Goal: Information Seeking & Learning: Check status

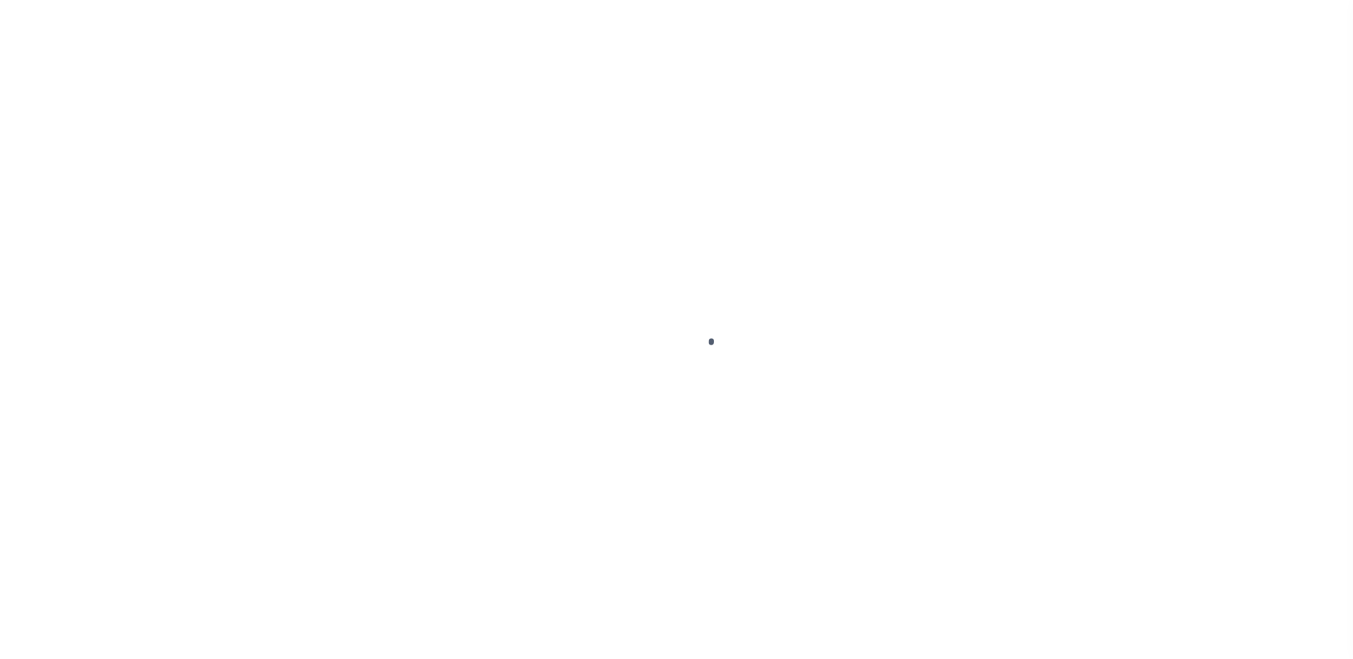
scroll to position [25, 0]
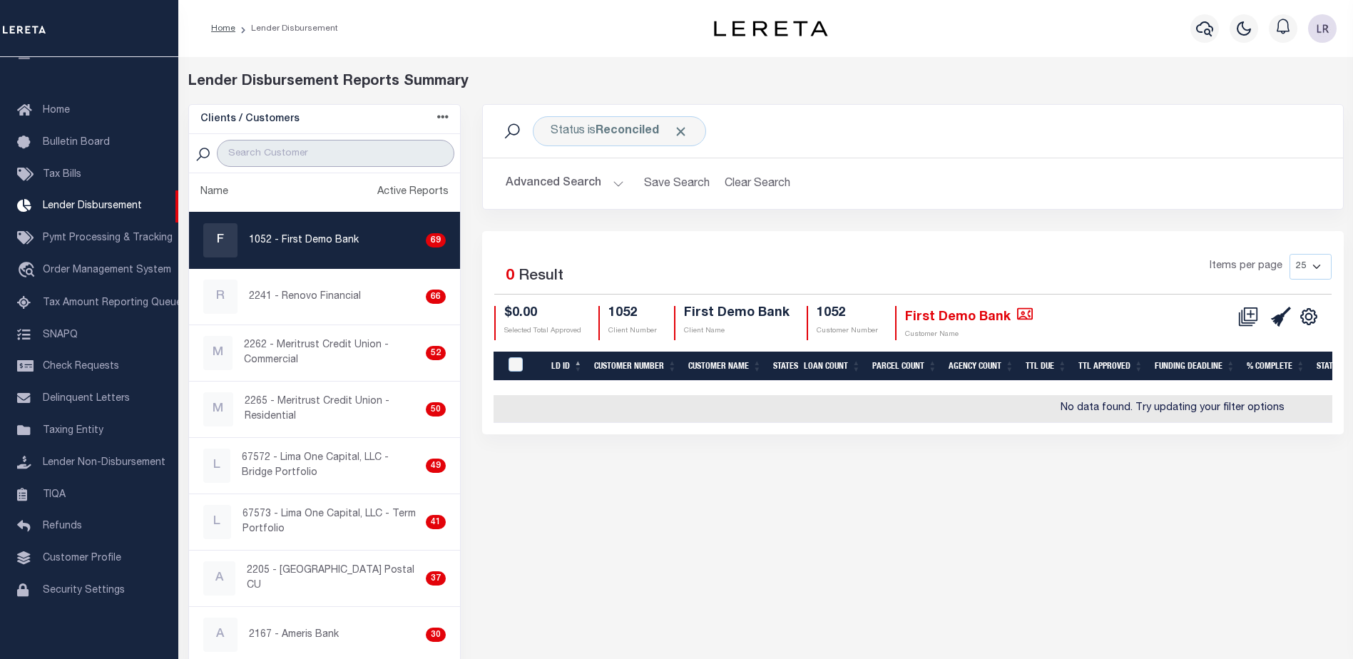
click at [289, 148] on input "search" at bounding box center [336, 153] width 238 height 27
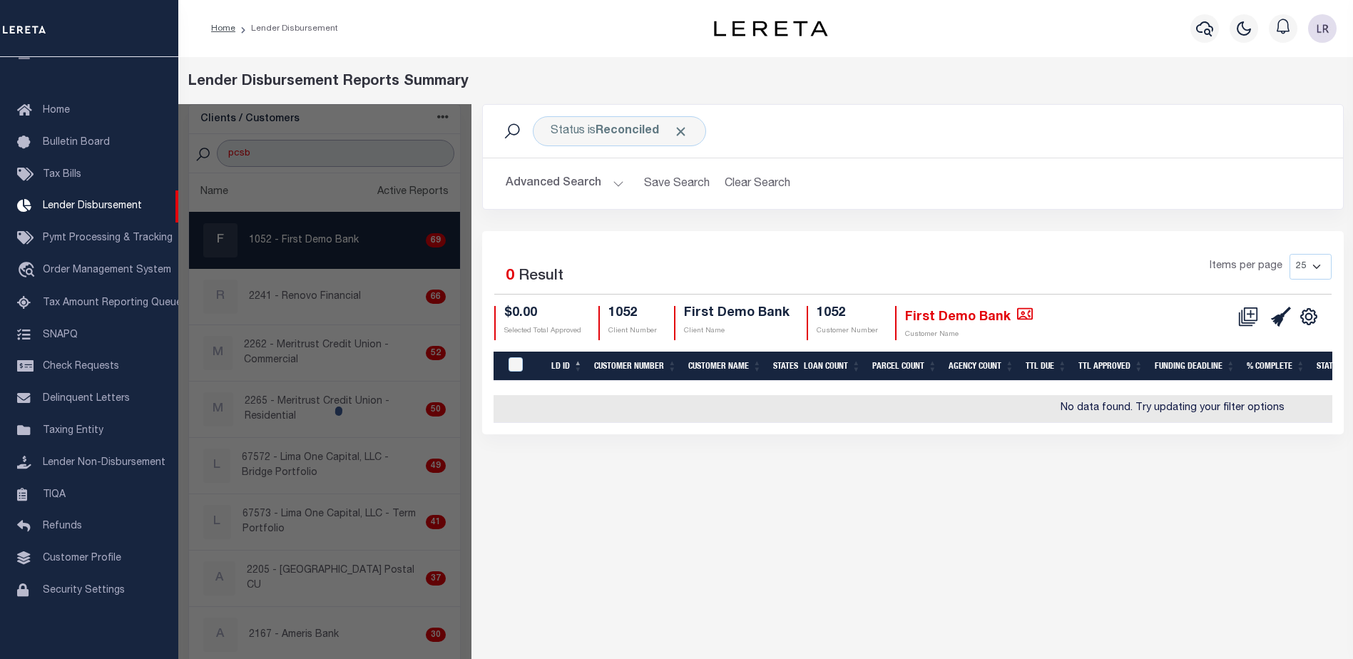
type input "PCSB"
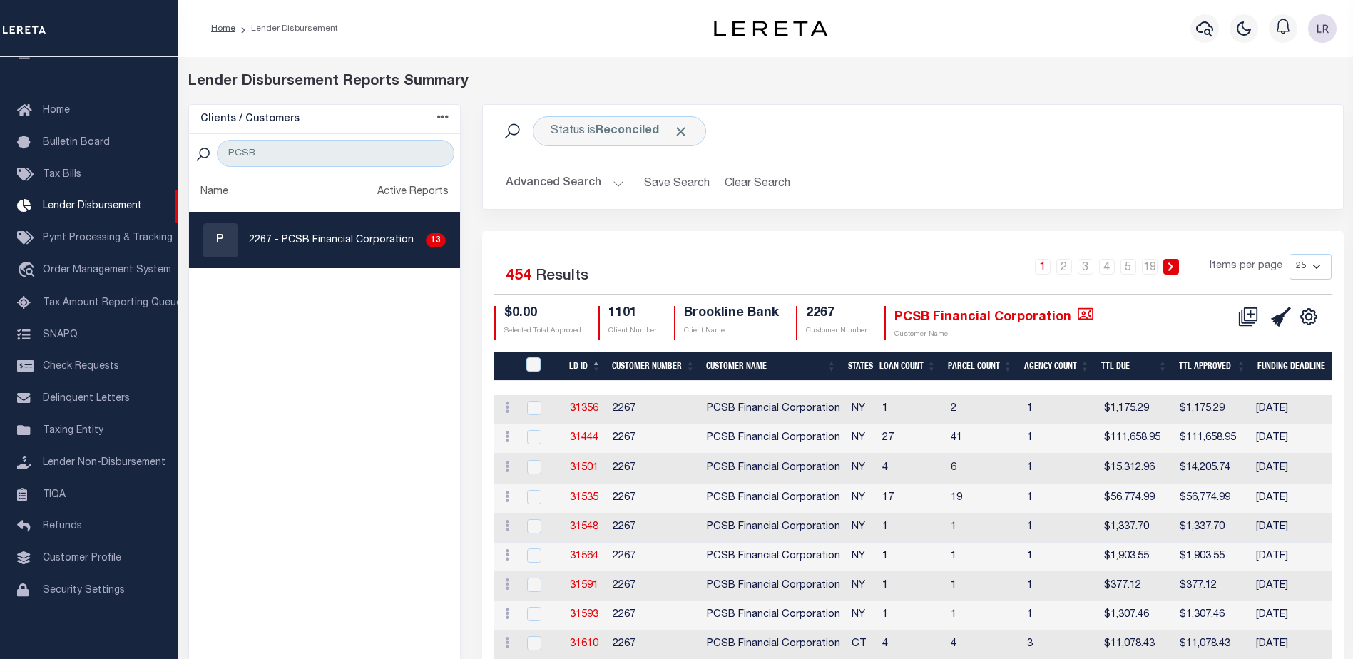
click at [592, 357] on th "LD ID" at bounding box center [585, 366] width 43 height 29
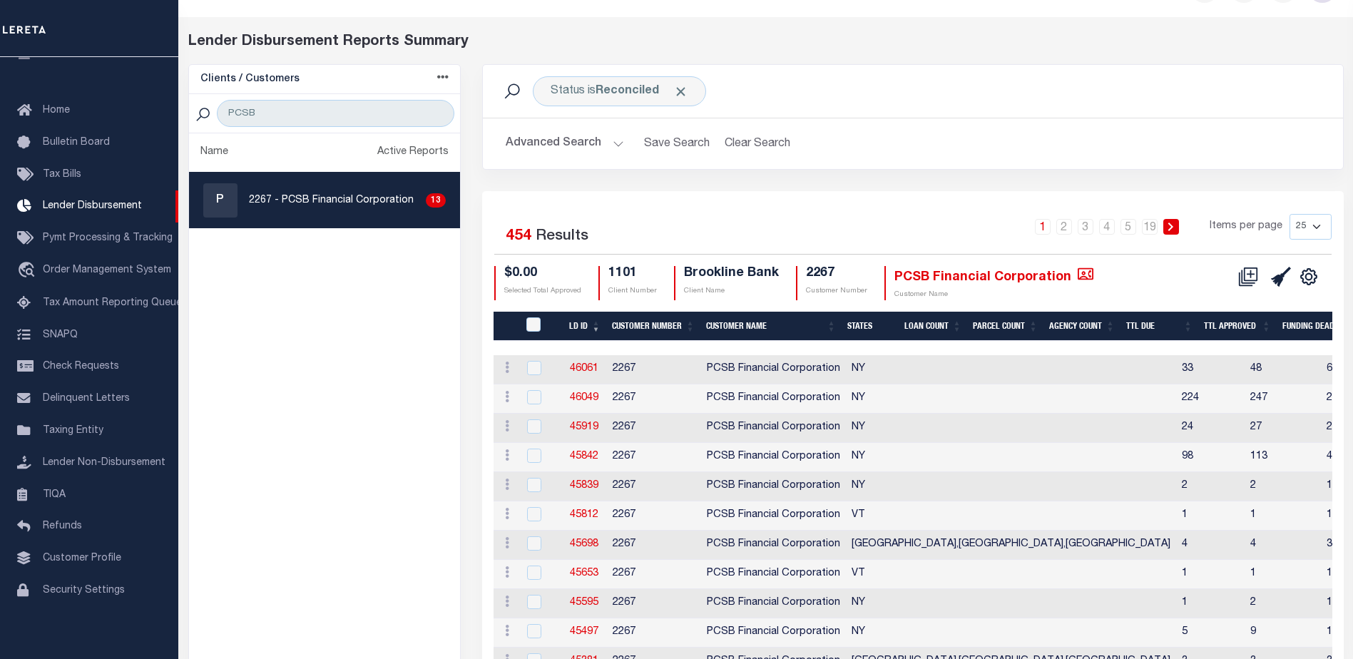
scroll to position [0, 0]
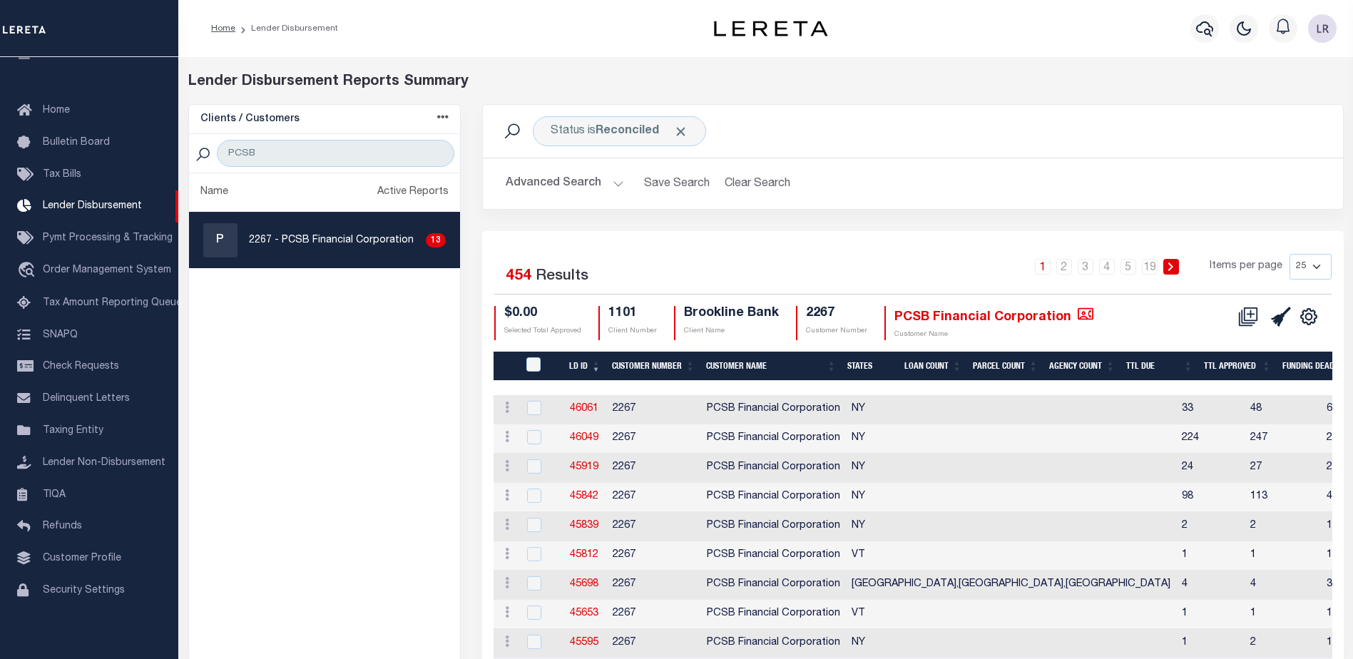
click at [688, 128] on span "Click to Remove" at bounding box center [680, 131] width 15 height 15
click at [584, 130] on div "Status" at bounding box center [568, 131] width 70 height 30
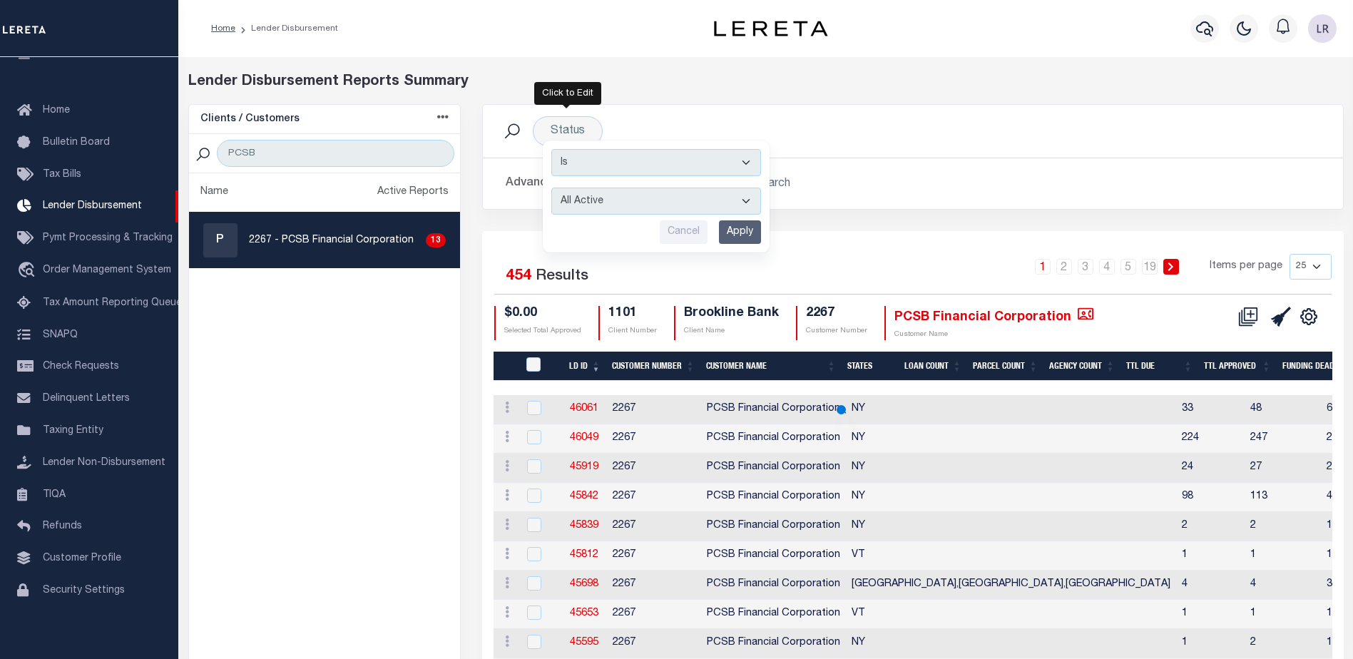
click at [739, 231] on input "Apply" at bounding box center [740, 232] width 42 height 24
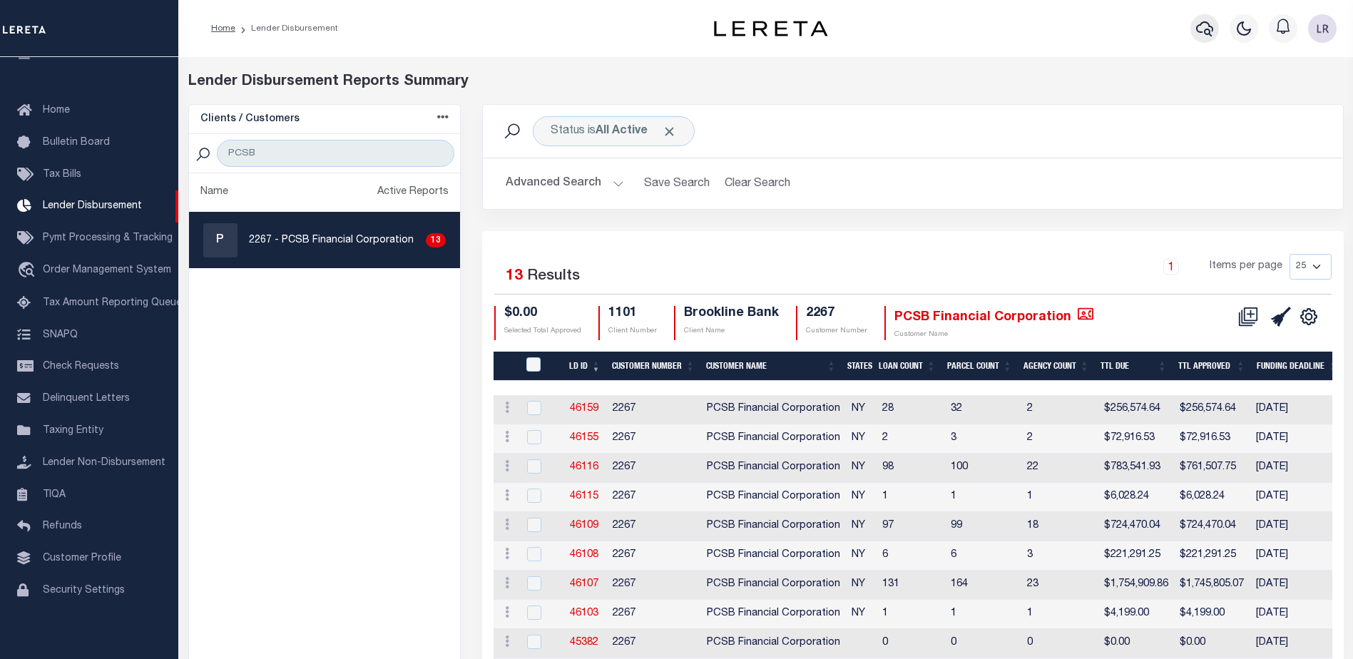
click at [1208, 24] on icon "button" at bounding box center [1204, 28] width 17 height 15
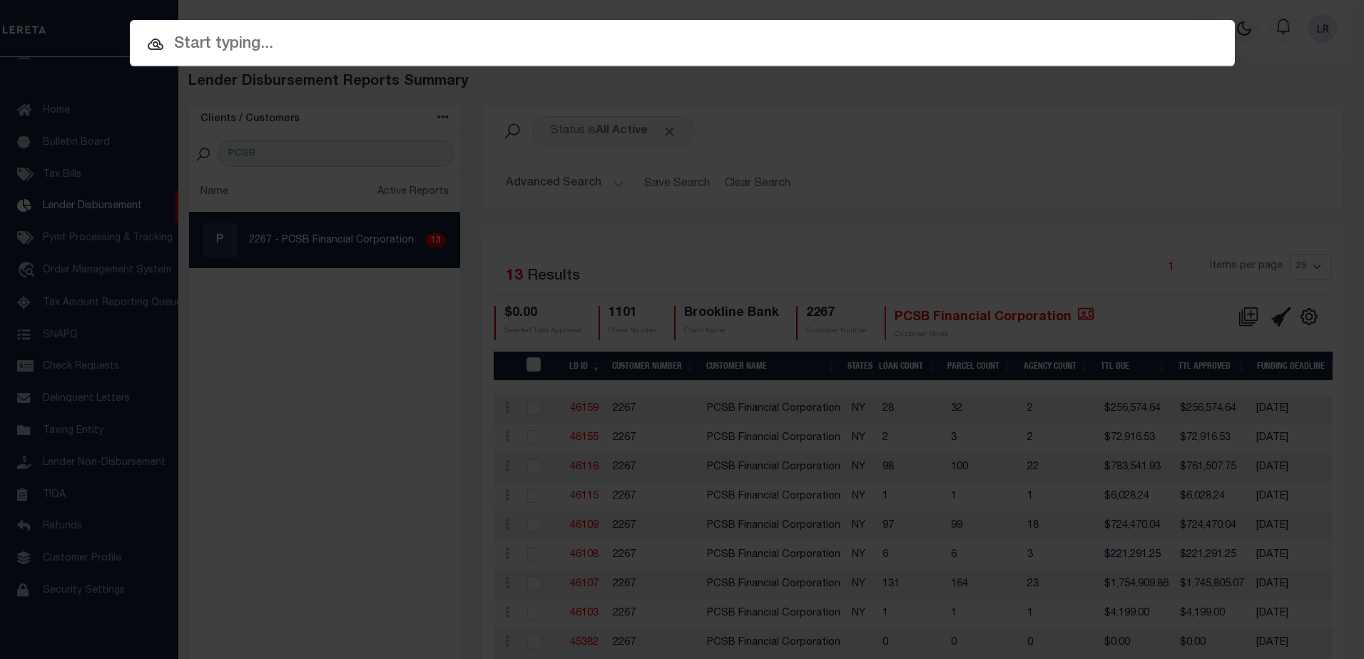
click at [489, 34] on input "text" at bounding box center [682, 44] width 1105 height 25
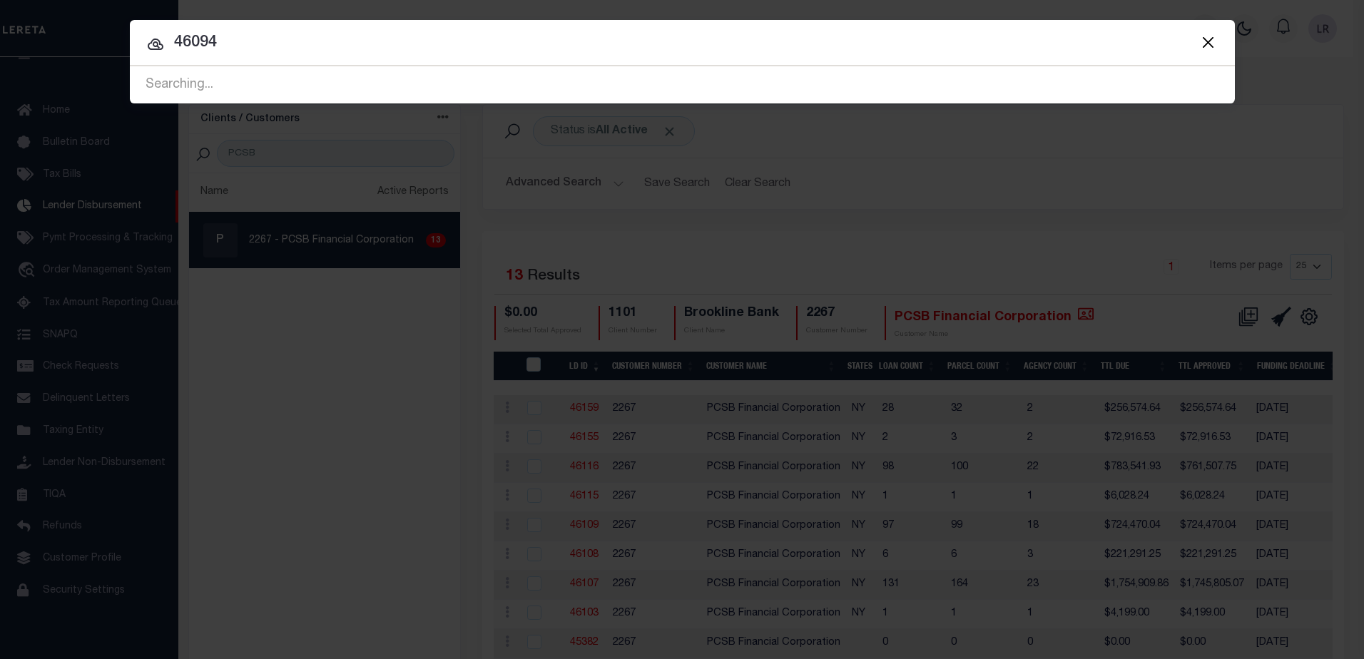
type input "46094"
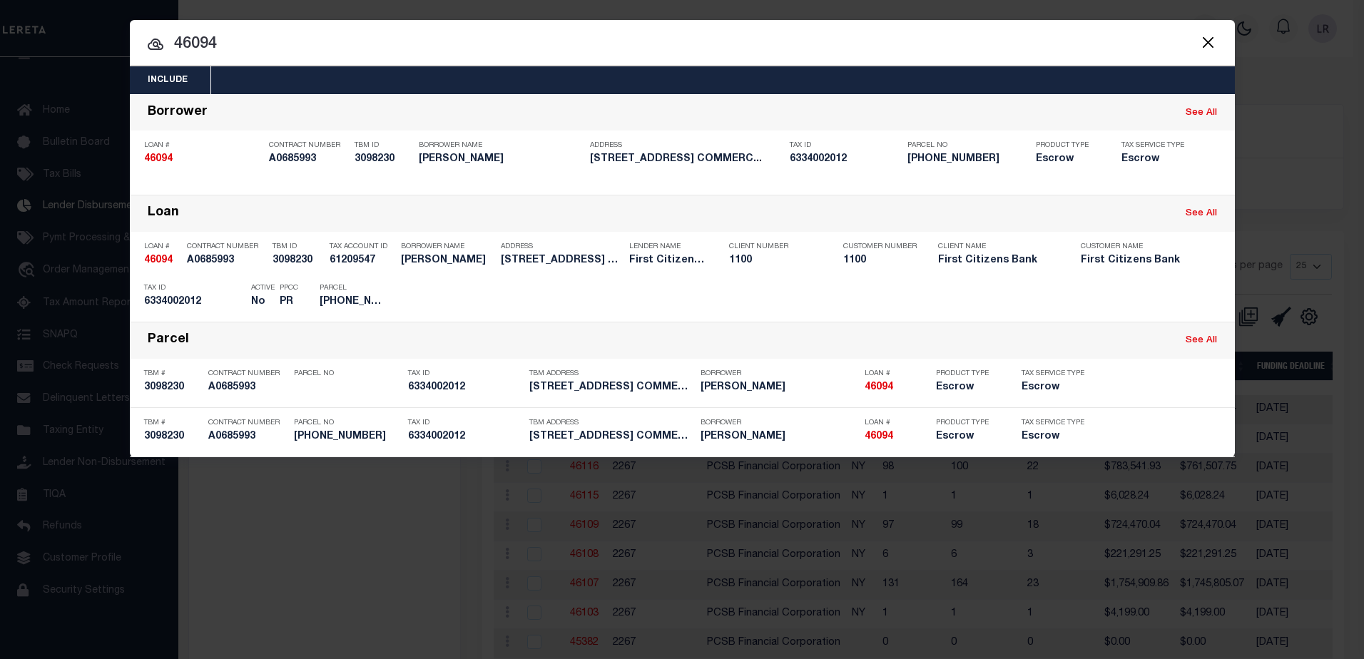
click at [1270, 247] on div "Include Loans TBM Customers Borrowers Payments (Lender Non-Disb) Payments (Lend…" at bounding box center [682, 329] width 1364 height 659
click at [1213, 43] on button "Close" at bounding box center [1208, 42] width 19 height 19
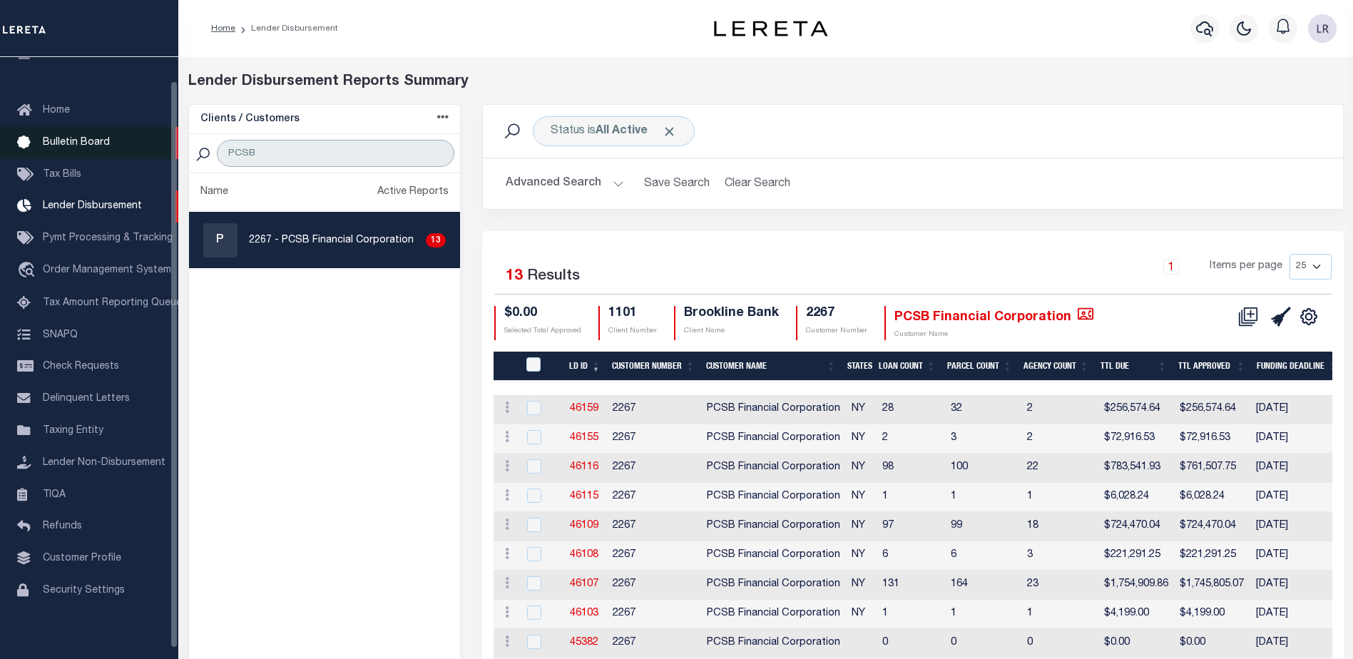
drag, startPoint x: 406, startPoint y: 152, endPoint x: 43, endPoint y: 147, distance: 363.2
click at [43, 147] on div "Home Lender Disbursement" at bounding box center [676, 423] width 1353 height 847
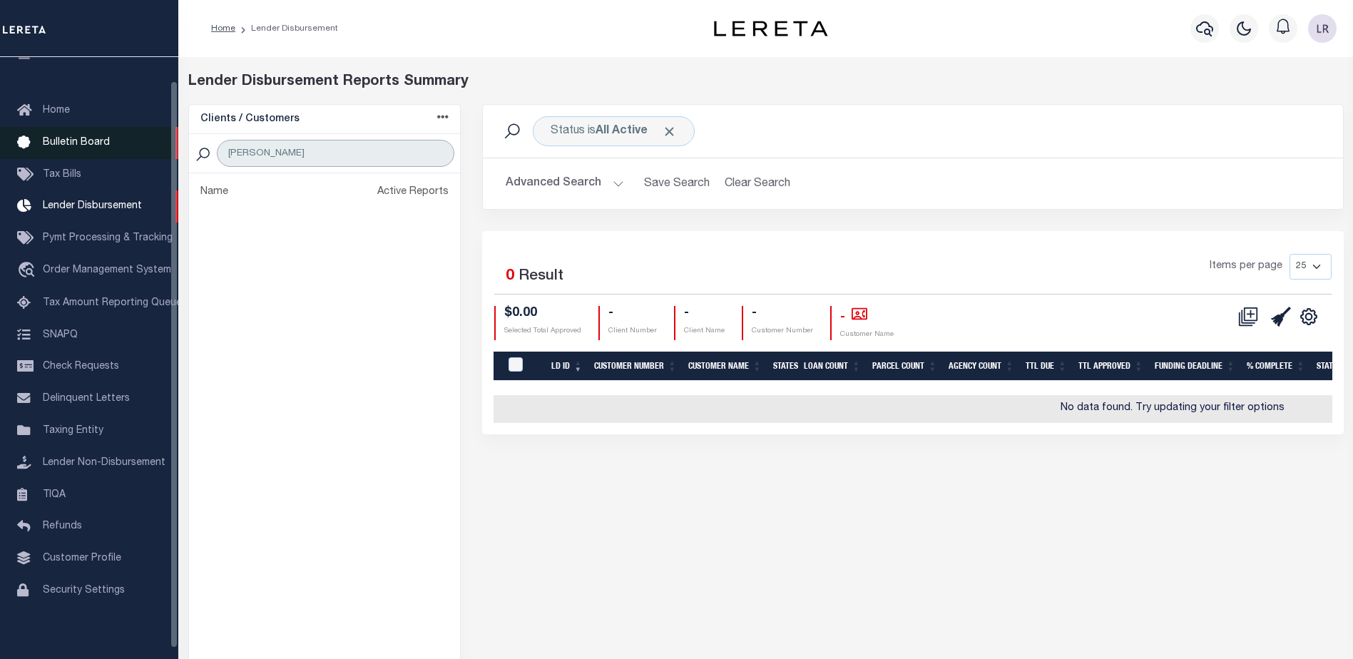
drag, startPoint x: 311, startPoint y: 162, endPoint x: 61, endPoint y: 148, distance: 250.1
click at [61, 148] on div "Home Lender Disbursement" at bounding box center [676, 388] width 1353 height 776
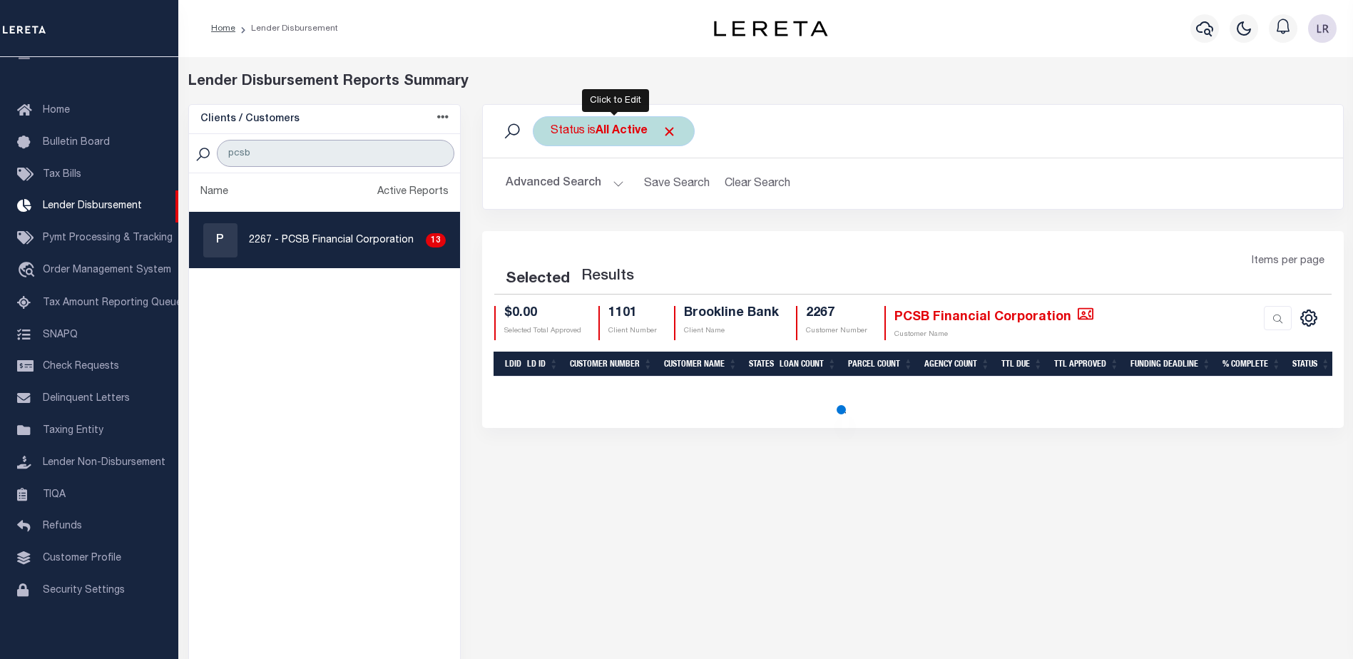
type input "pcsb"
click at [673, 132] on span at bounding box center [669, 131] width 15 height 15
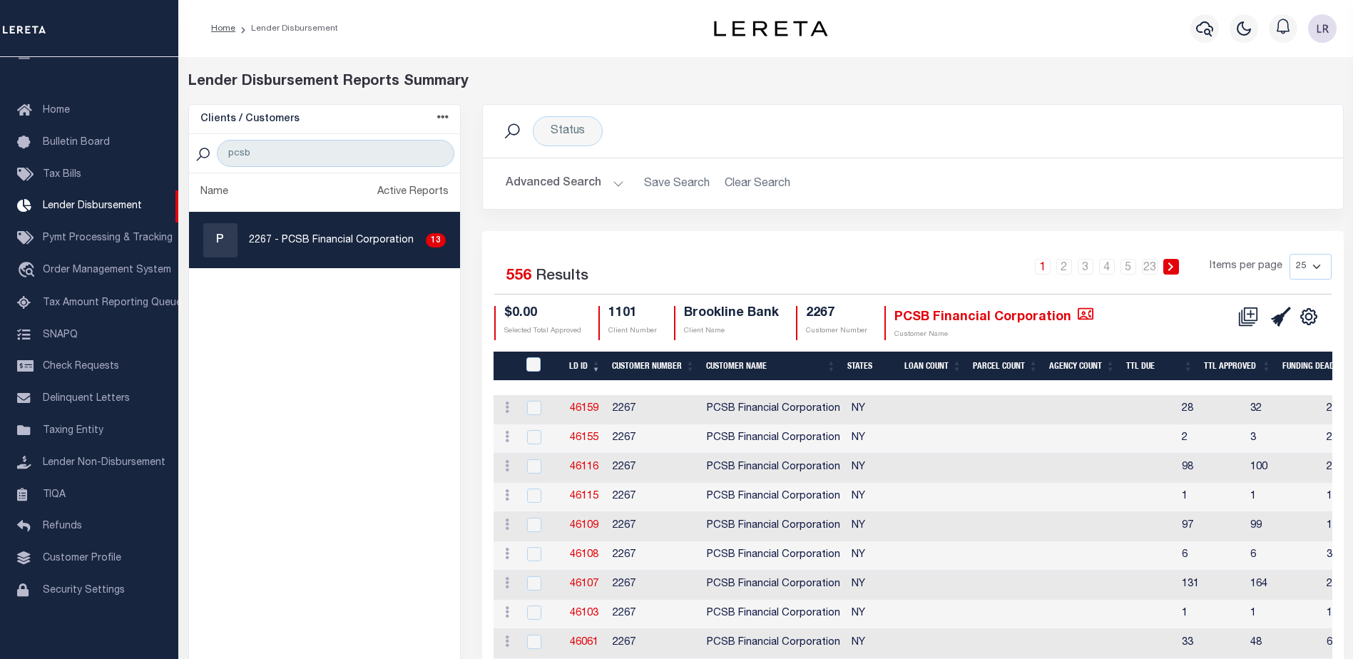
click at [1223, 17] on div at bounding box center [1205, 29] width 39 height 50
click at [1215, 28] on button "button" at bounding box center [1205, 28] width 29 height 29
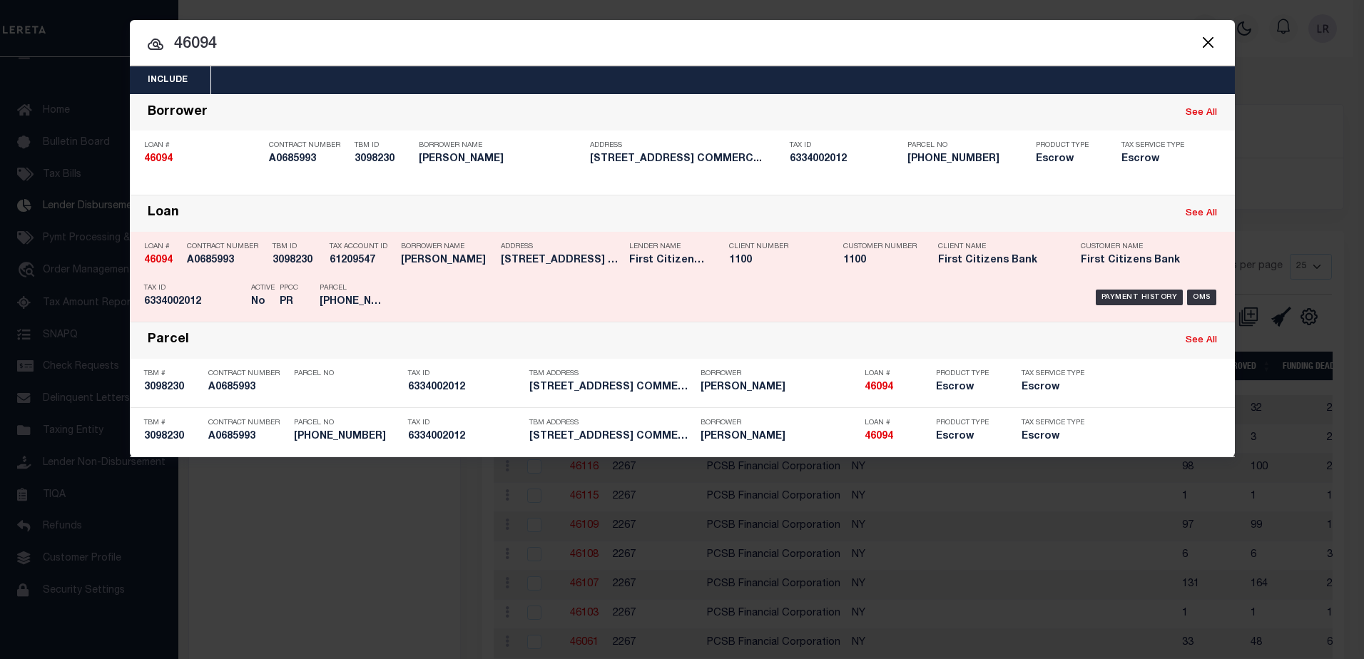
click at [298, 248] on p "TBM ID" at bounding box center [298, 247] width 50 height 9
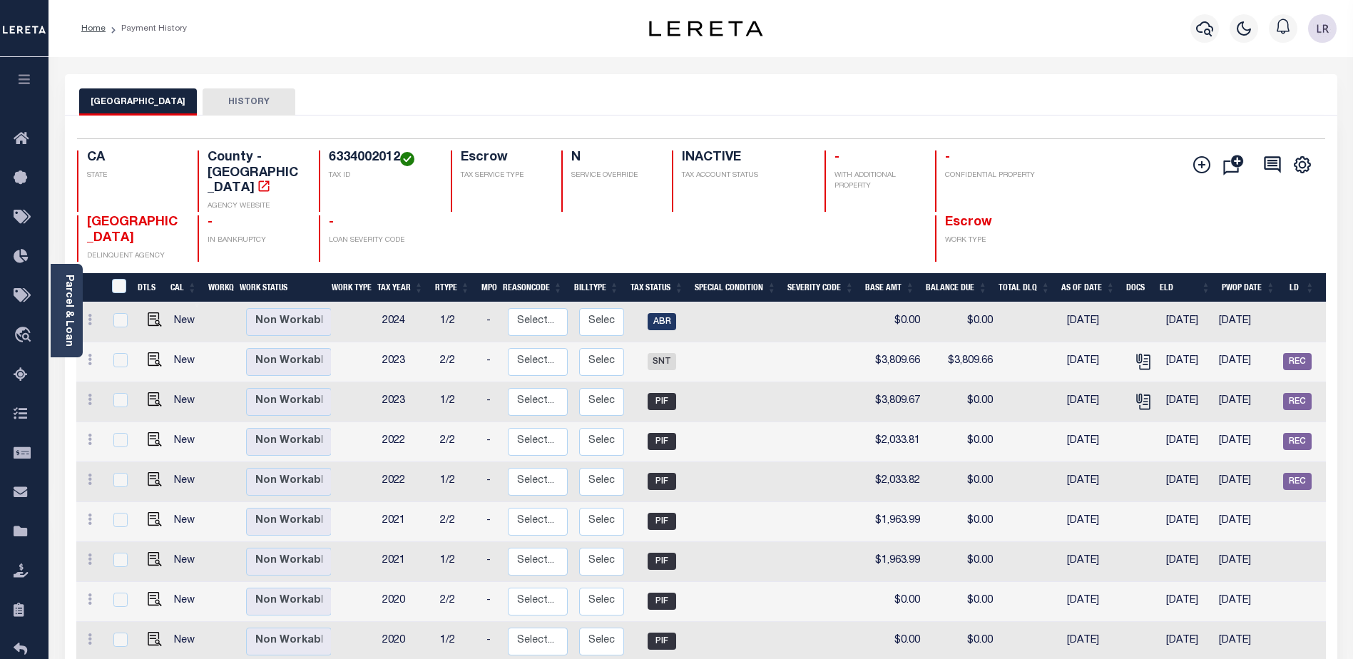
click at [273, 93] on button "HISTORY" at bounding box center [249, 101] width 93 height 27
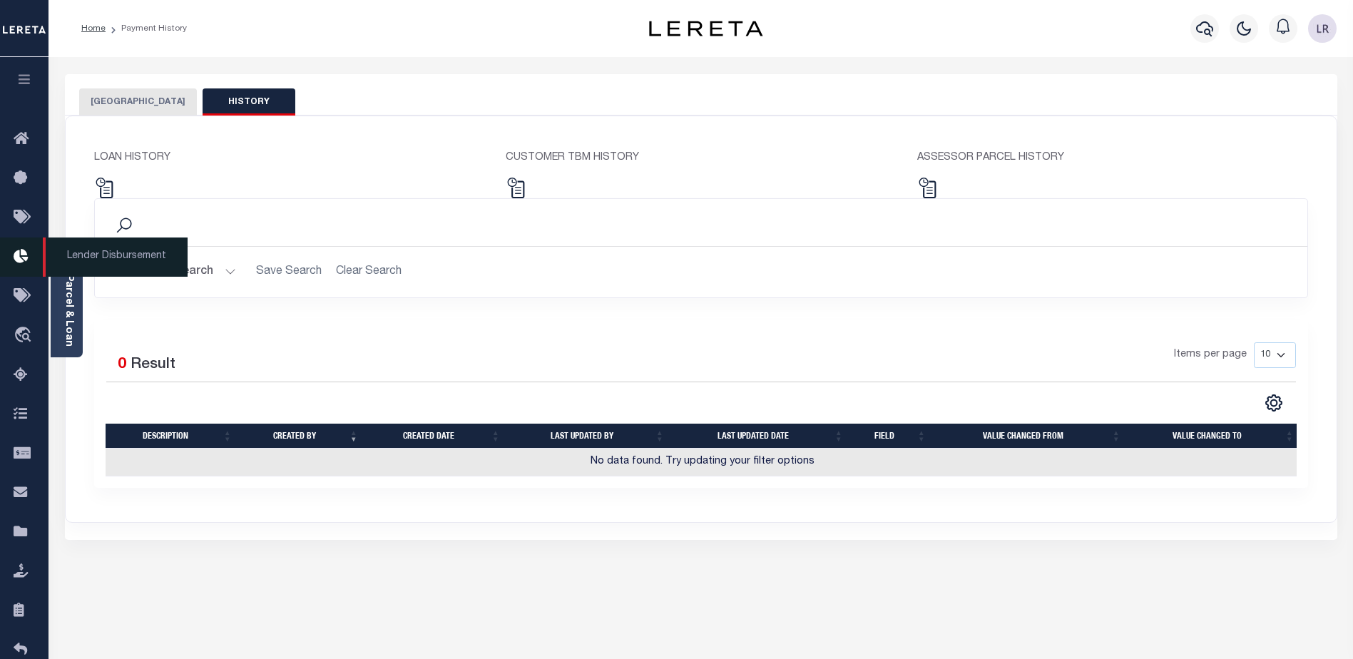
click at [14, 265] on icon at bounding box center [25, 257] width 23 height 18
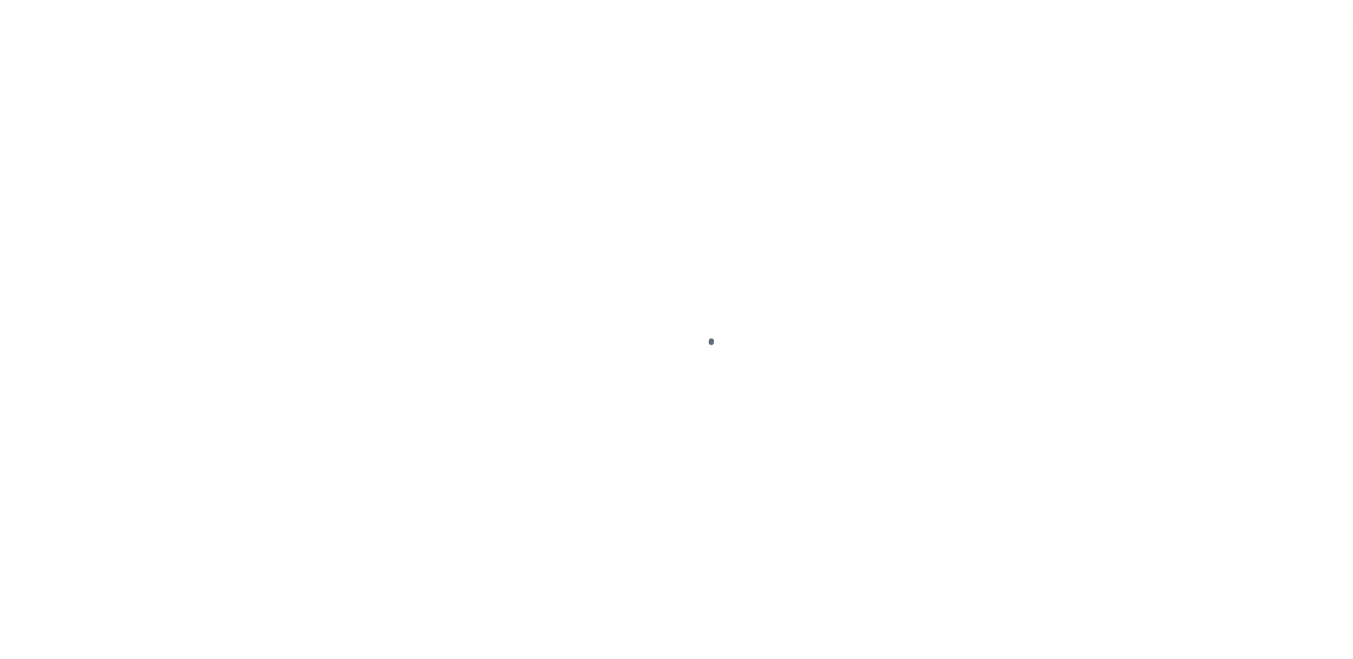
scroll to position [25, 0]
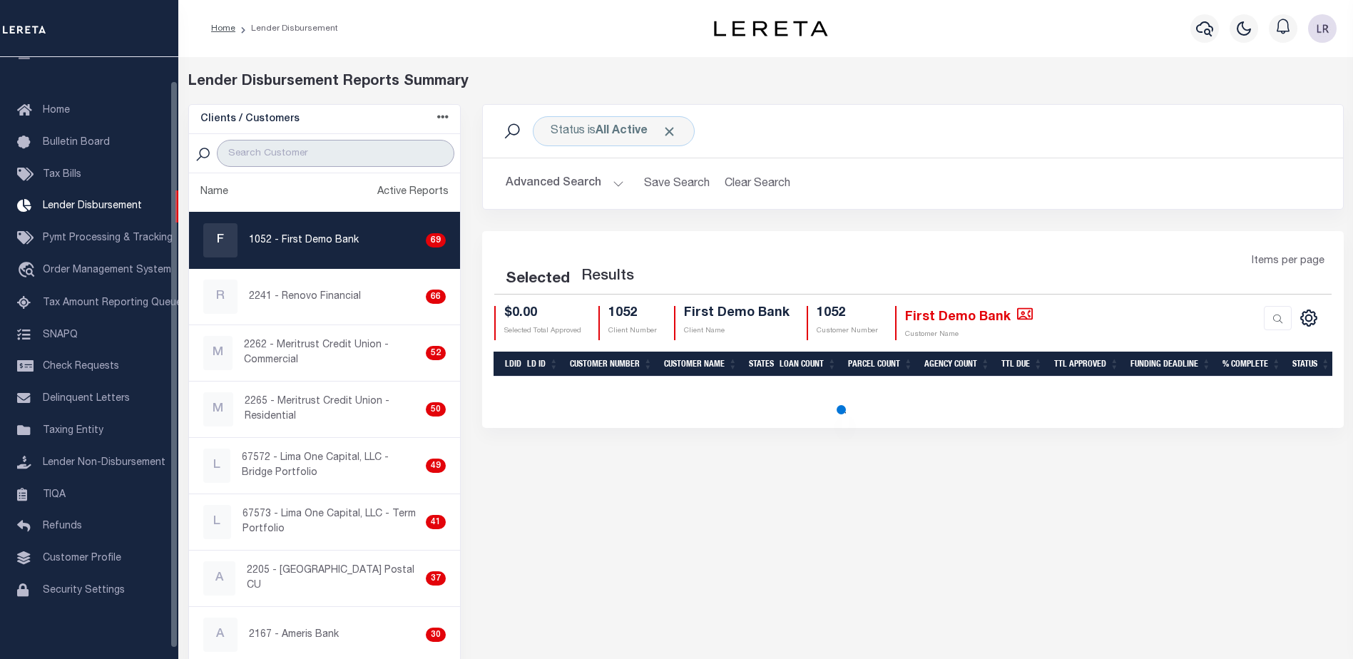
click at [343, 161] on input "search" at bounding box center [336, 153] width 238 height 27
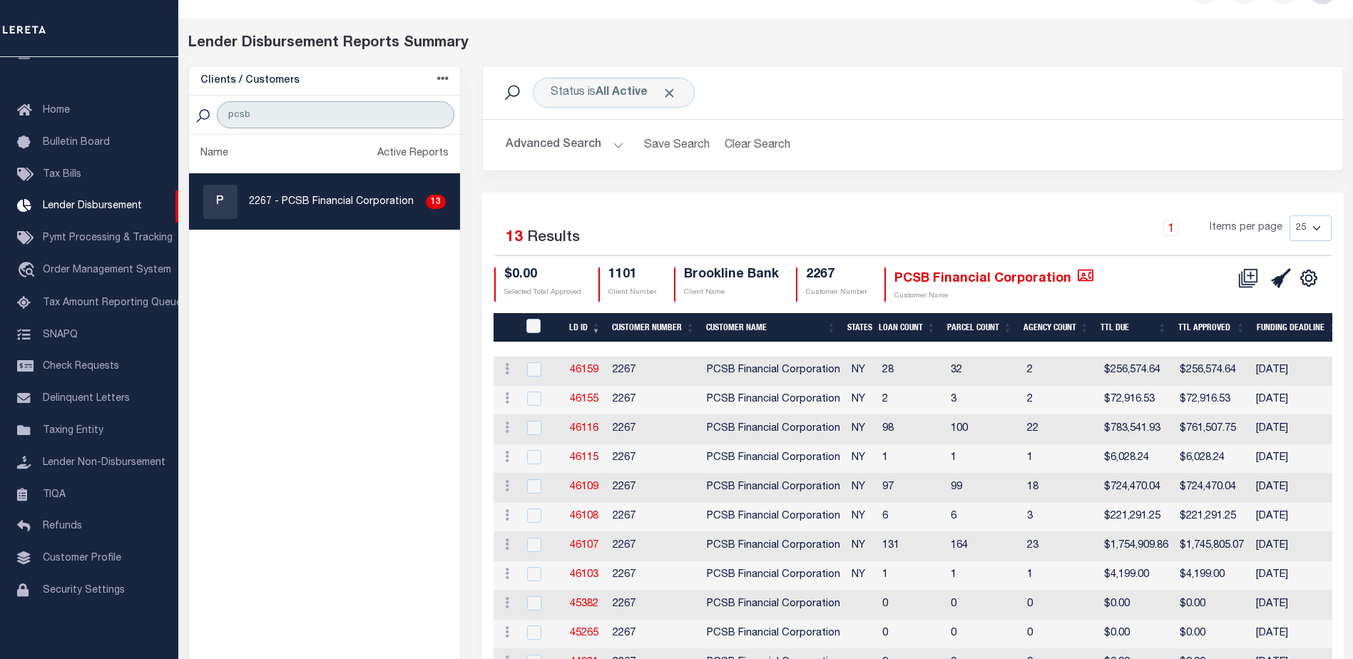
scroll to position [71, 0]
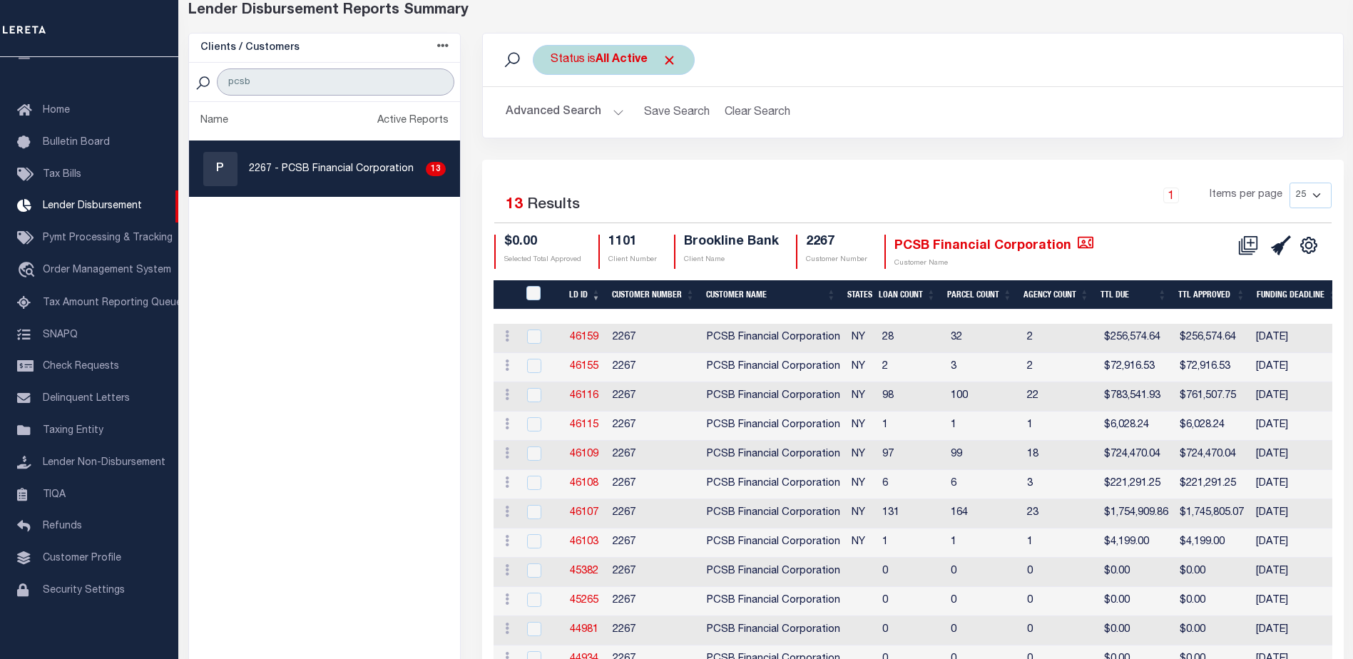
type input "pcsb"
click at [673, 56] on span "Click to Remove" at bounding box center [669, 60] width 15 height 15
click at [569, 56] on div "Status" at bounding box center [568, 60] width 70 height 30
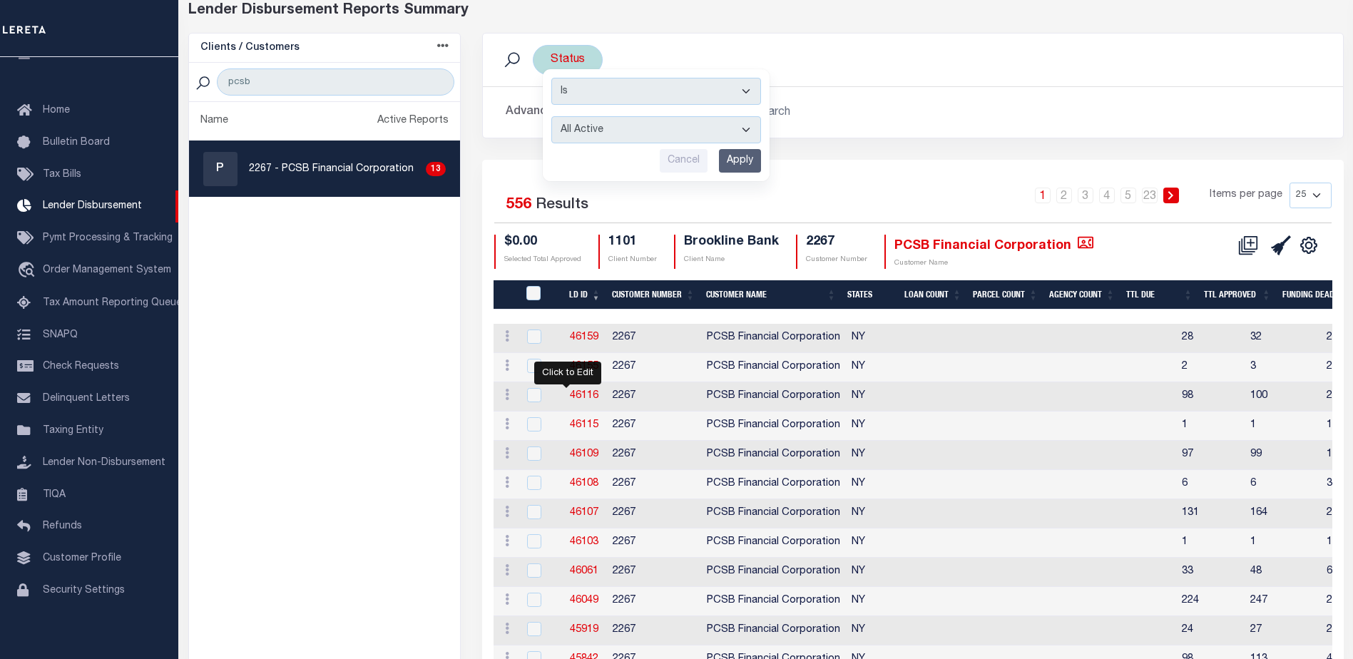
click at [609, 136] on select "All Active Approval In Progress Batching In Progress Complete Do Not Pay Escrow…" at bounding box center [656, 129] width 210 height 27
select select "REC"
click at [551, 116] on select "All Active Approval In Progress Batching In Progress Complete Do Not Pay Escrow…" at bounding box center [656, 129] width 210 height 27
click at [748, 152] on input "Apply" at bounding box center [740, 161] width 42 height 24
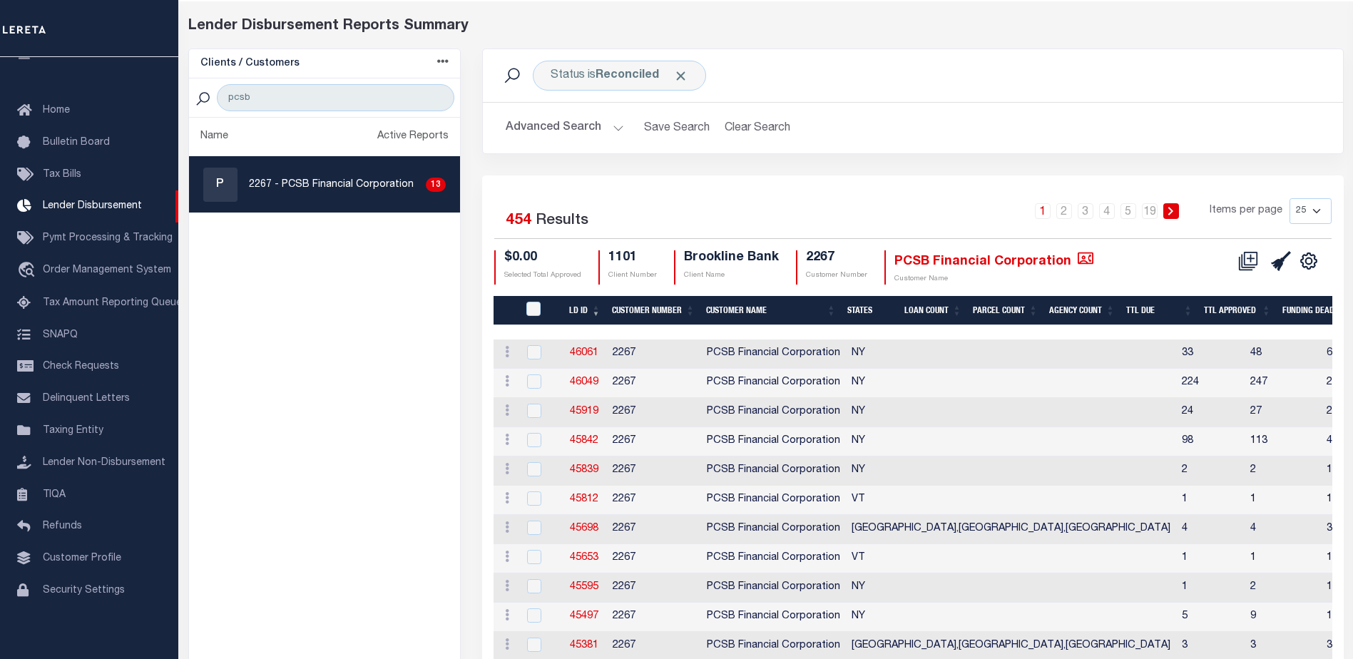
scroll to position [0, 0]
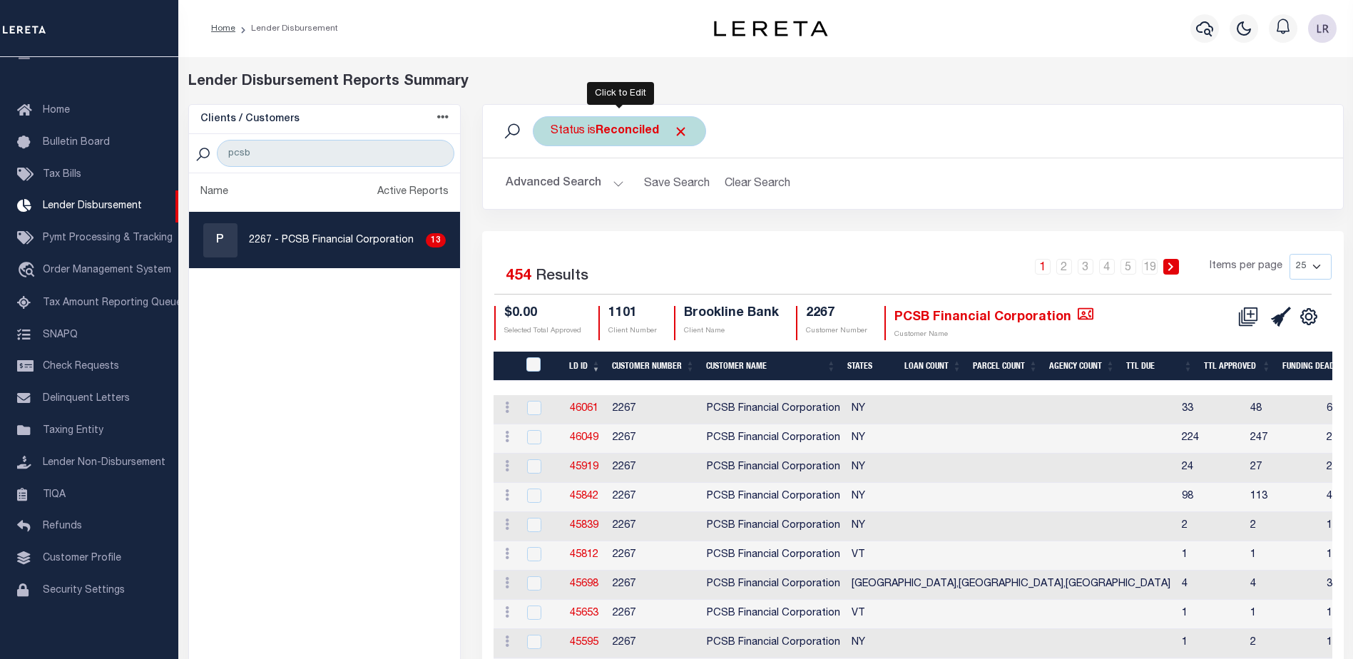
click at [673, 136] on div "Status is Reconciled" at bounding box center [619, 131] width 173 height 30
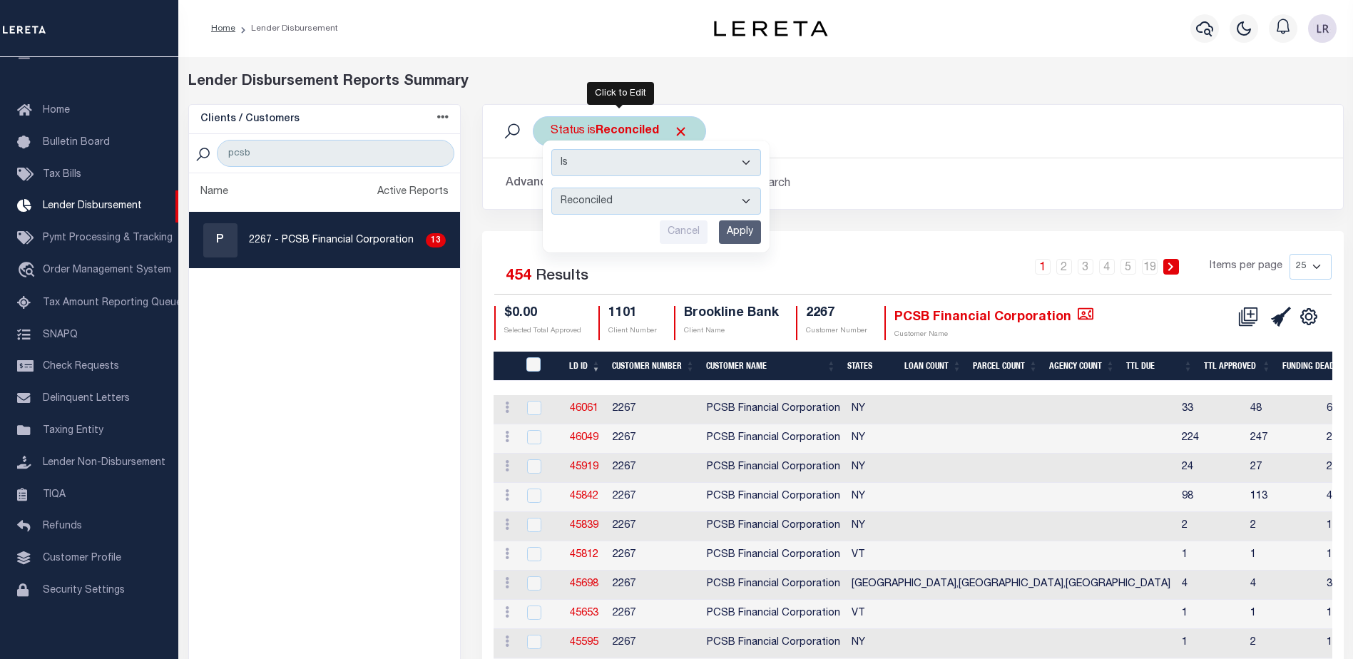
click at [589, 200] on select "All Active Approval In Progress Batching In Progress Complete Do Not Pay Escrow…" at bounding box center [656, 201] width 210 height 27
select select "Active"
click at [551, 188] on select "All Active Approval In Progress Batching In Progress Complete Do Not Pay Escrow…" at bounding box center [656, 201] width 210 height 27
click at [758, 233] on input "Apply" at bounding box center [740, 232] width 42 height 24
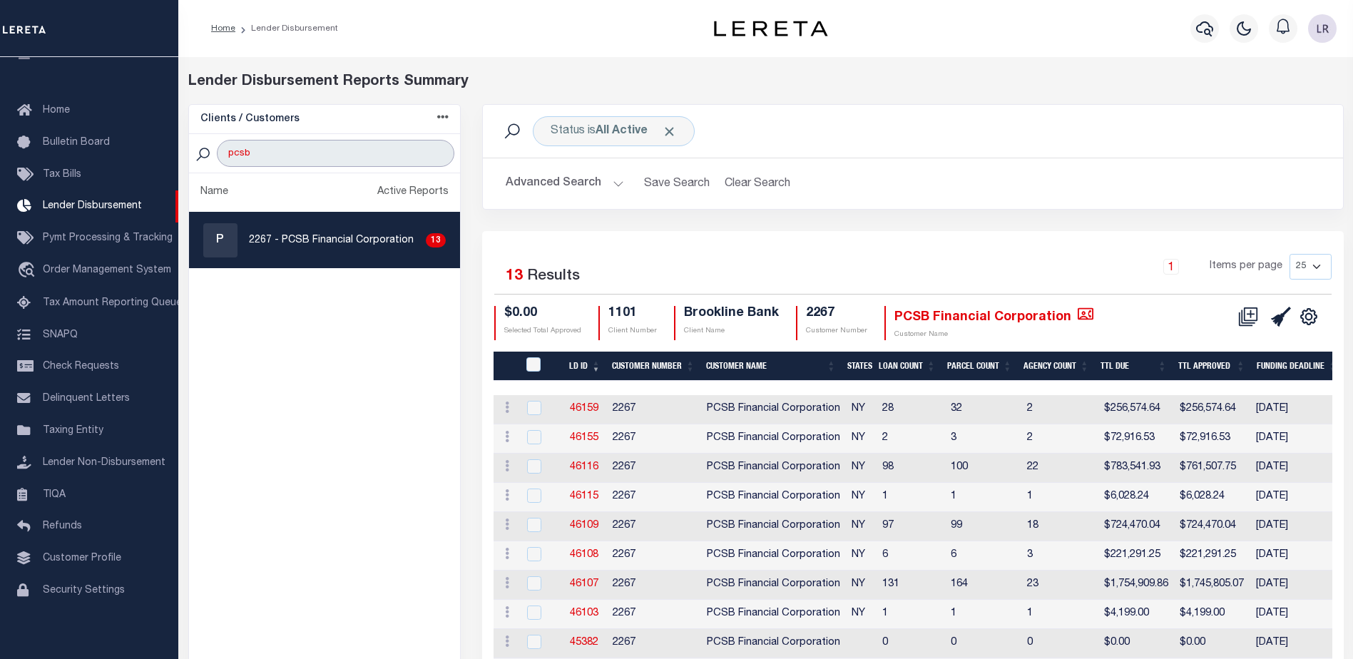
click at [337, 157] on input "pcsb" at bounding box center [336, 153] width 238 height 27
drag, startPoint x: 342, startPoint y: 153, endPoint x: 81, endPoint y: 153, distance: 261.1
click at [81, 153] on div "Home Lender Disbursement" at bounding box center [676, 423] width 1353 height 847
type input "p"
type input "brookline"
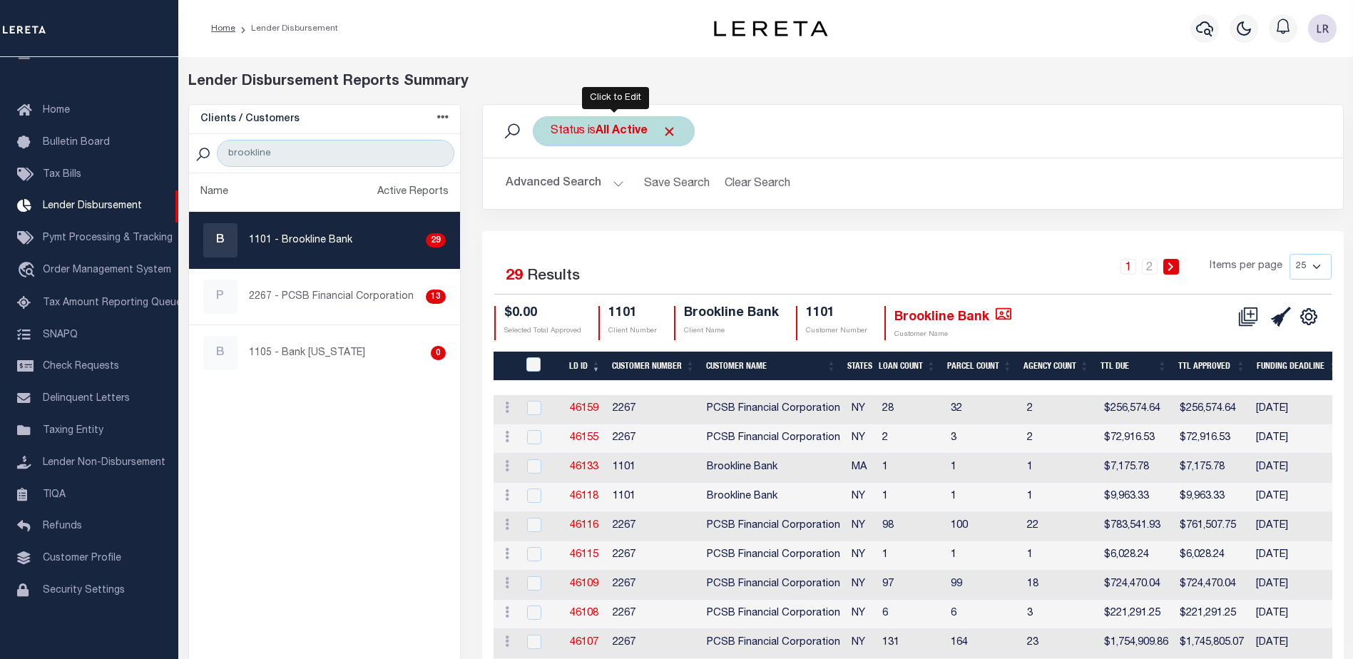
click at [660, 130] on div "Status is All Active" at bounding box center [614, 131] width 162 height 30
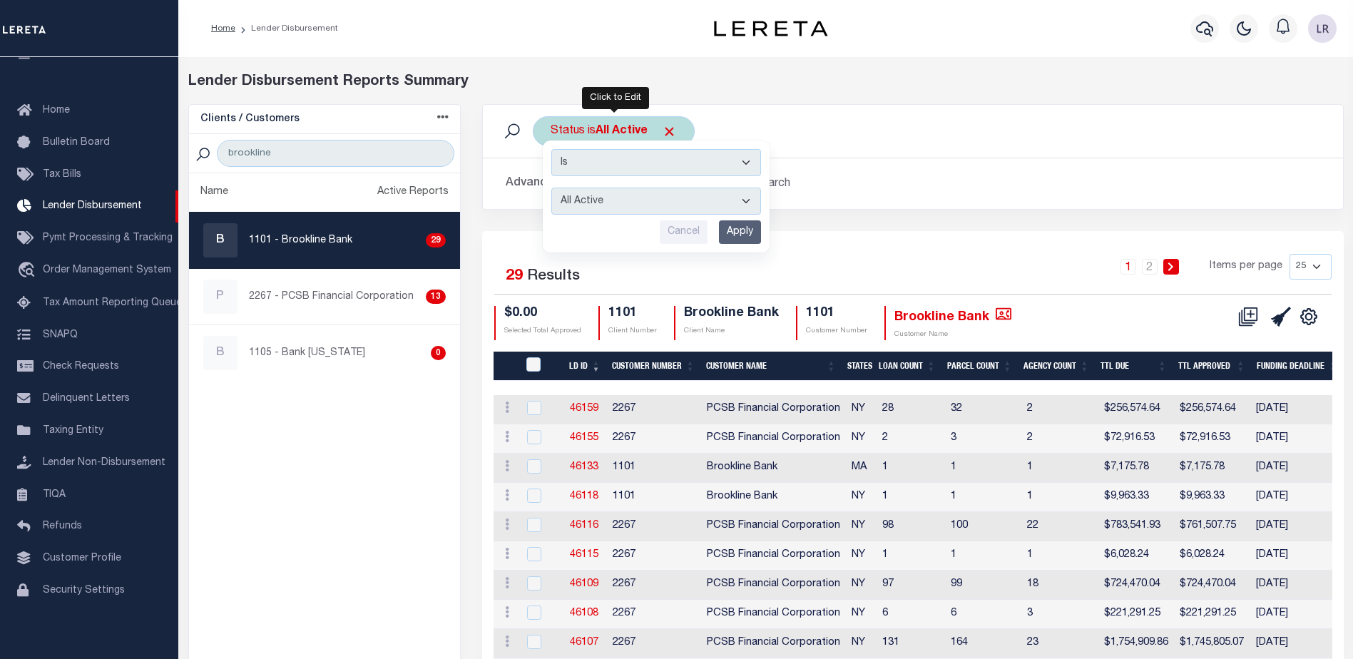
drag, startPoint x: 610, startPoint y: 204, endPoint x: 610, endPoint y: 217, distance: 12.8
click at [610, 204] on select "All Active Approval In Progress Batching In Progress Complete Do Not Pay Escrow…" at bounding box center [656, 201] width 210 height 27
select select "REC"
click at [551, 188] on select "All Active Approval In Progress Batching In Progress Complete Do Not Pay Escrow…" at bounding box center [656, 201] width 210 height 27
click at [749, 226] on input "Apply" at bounding box center [740, 232] width 42 height 24
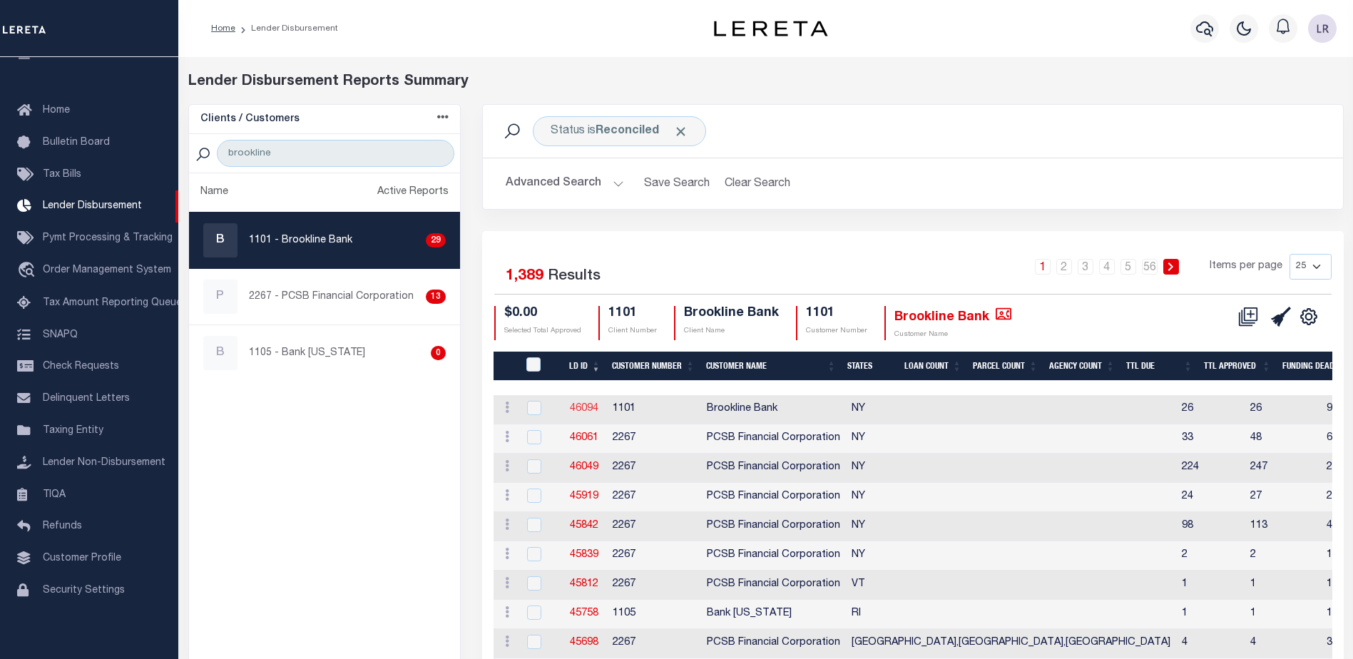
click at [590, 410] on link "46094" at bounding box center [584, 409] width 29 height 10
checkbox input "true"
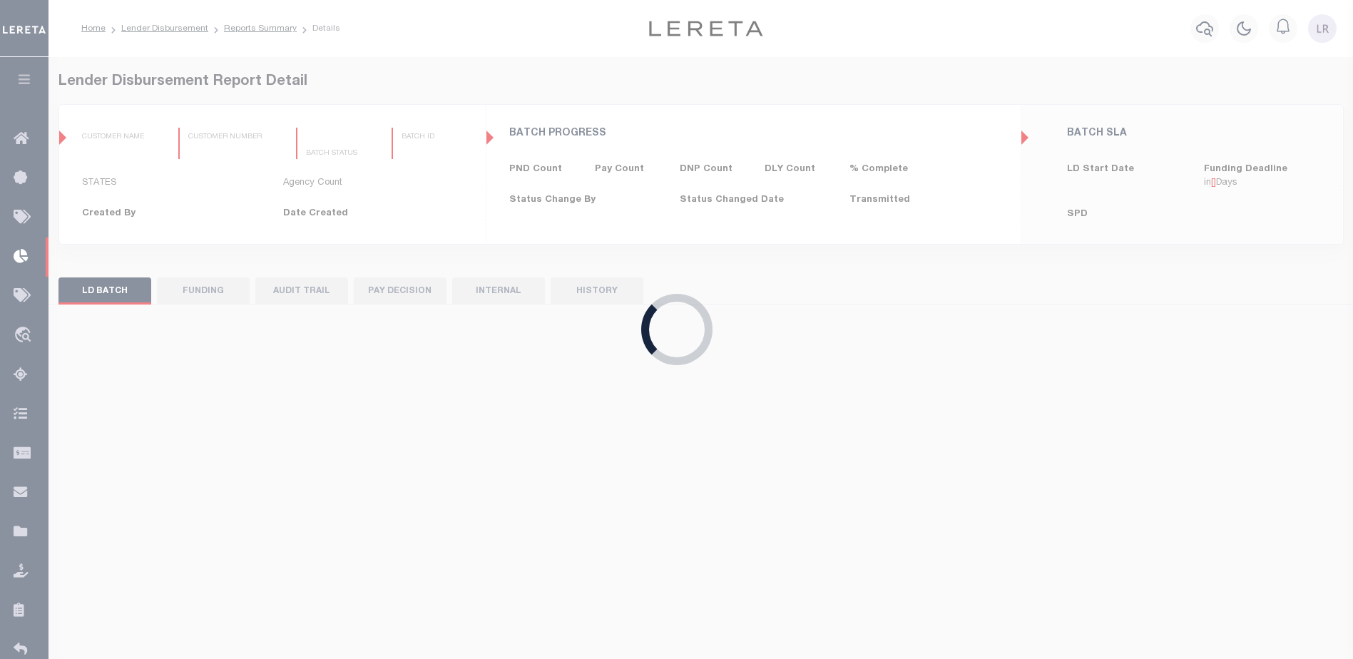
type input "$0.00"
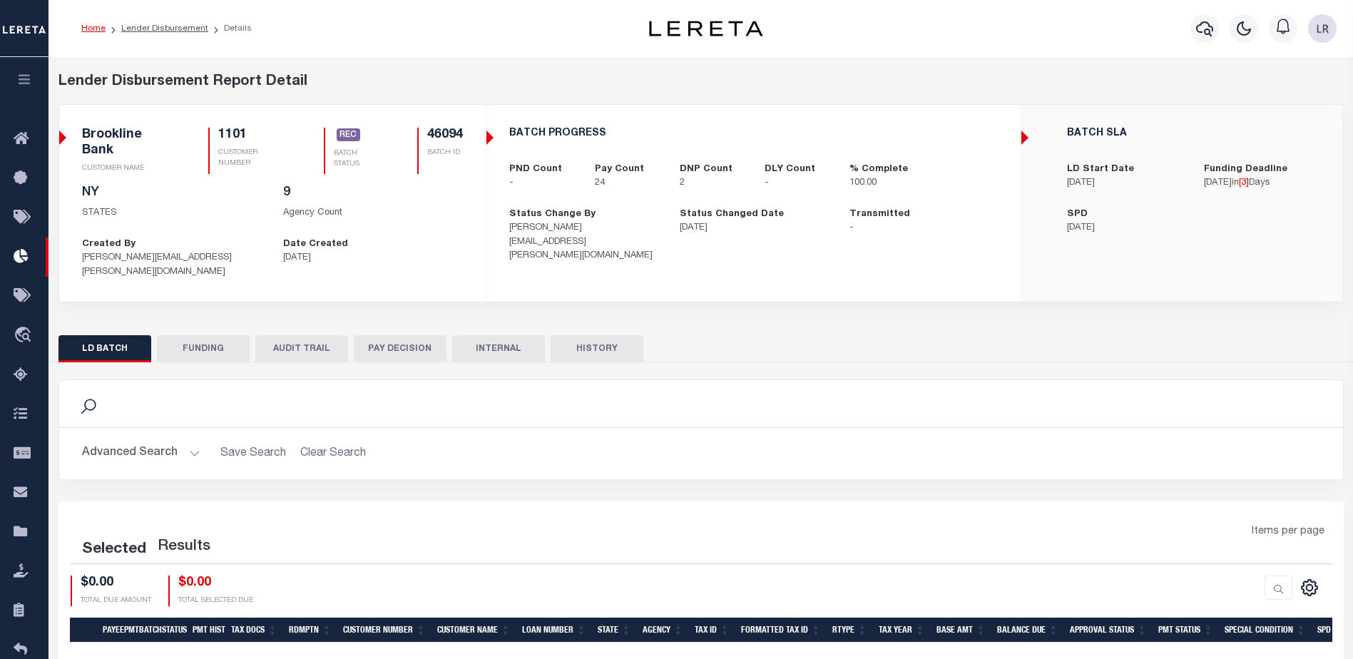
click at [198, 335] on button "FUNDING" at bounding box center [203, 348] width 93 height 27
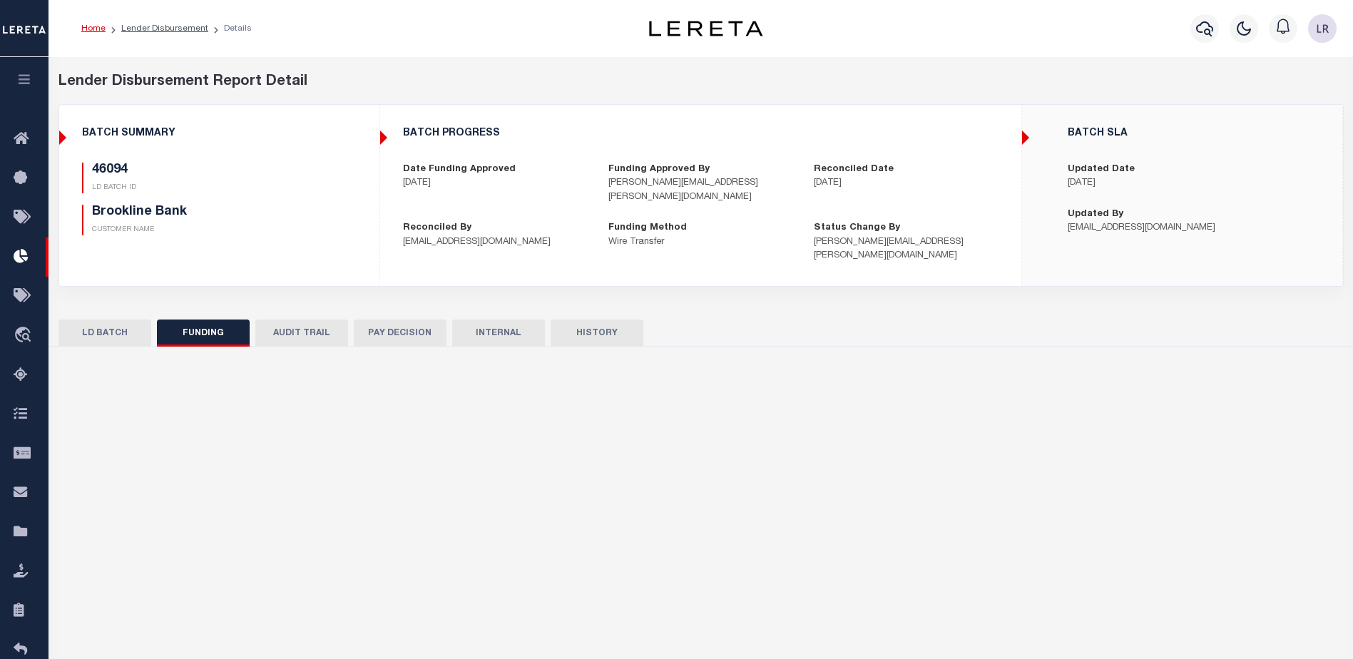
type input "$231,145.01"
type input "$0"
type input "[DATE]"
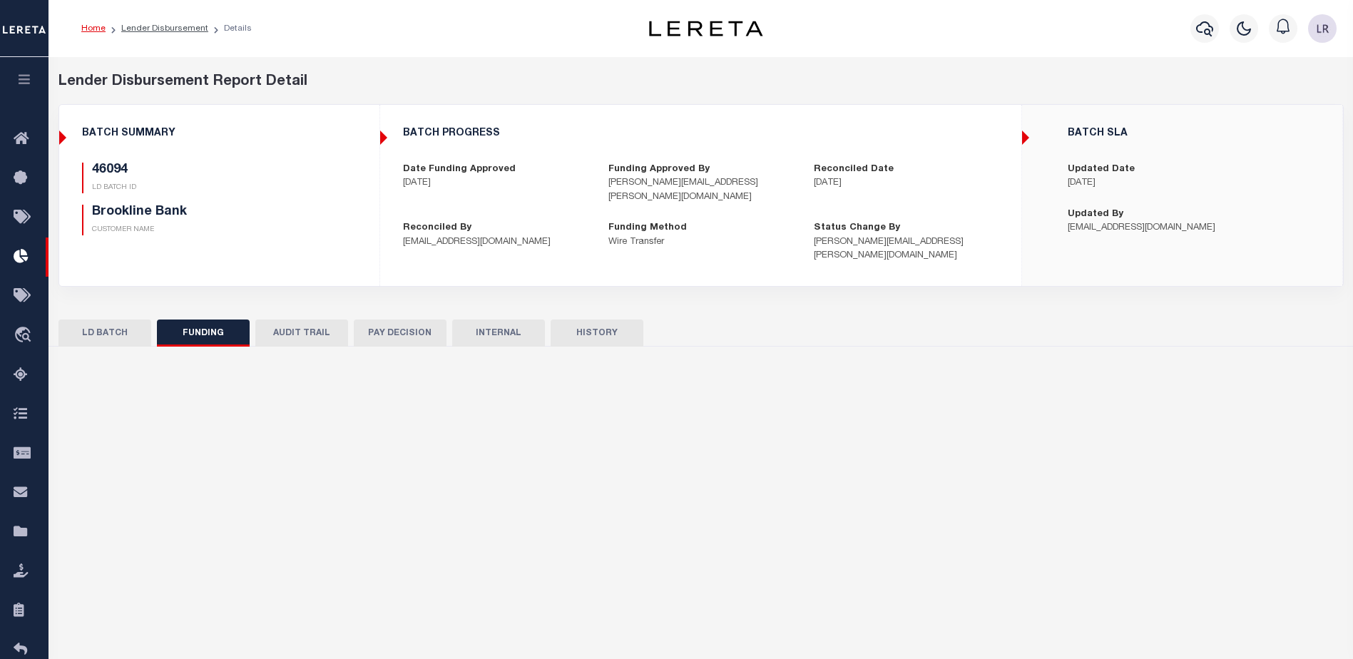
type input "20250911MMQFMP2700243809111330FT03"
type input "[DATE]"
select select "100"
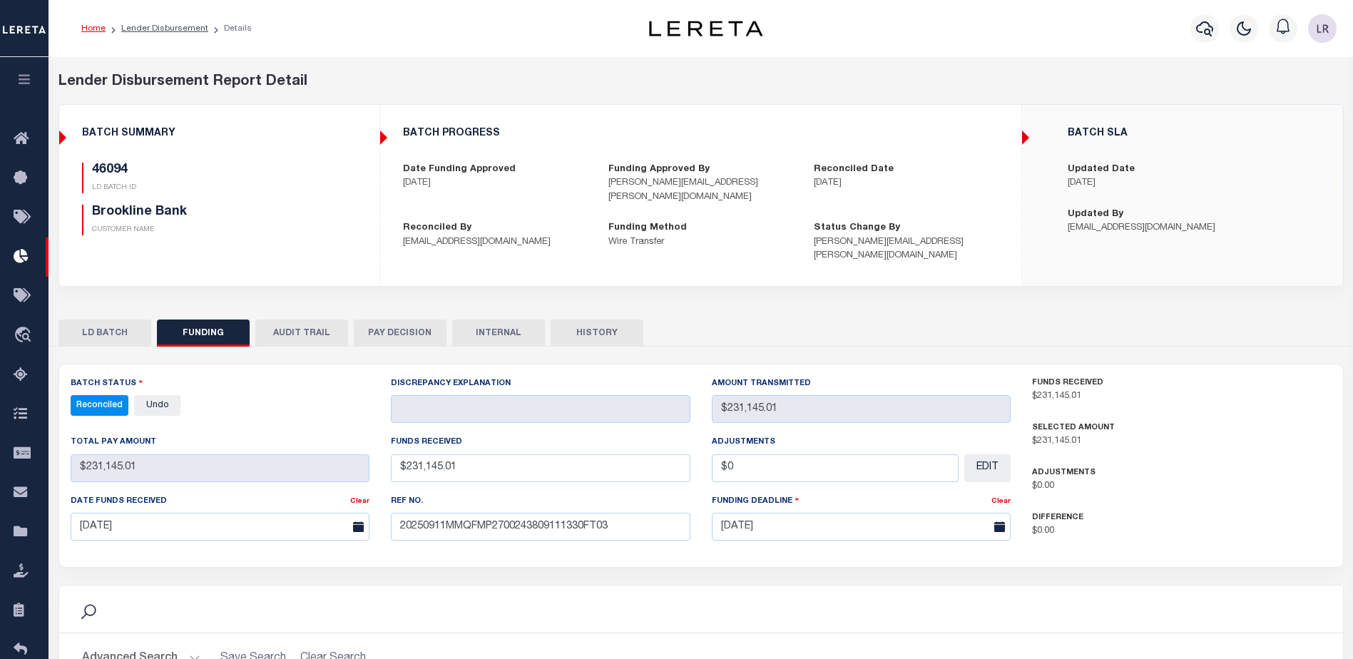
select select "100"
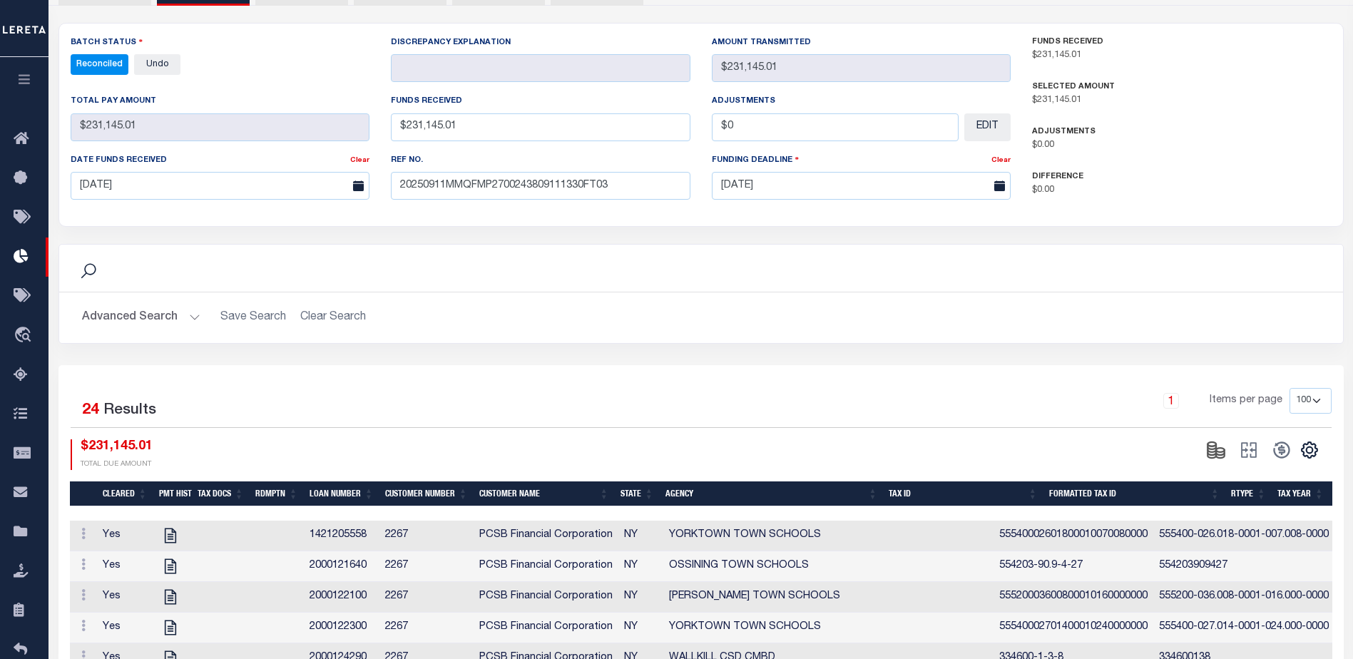
scroll to position [71, 0]
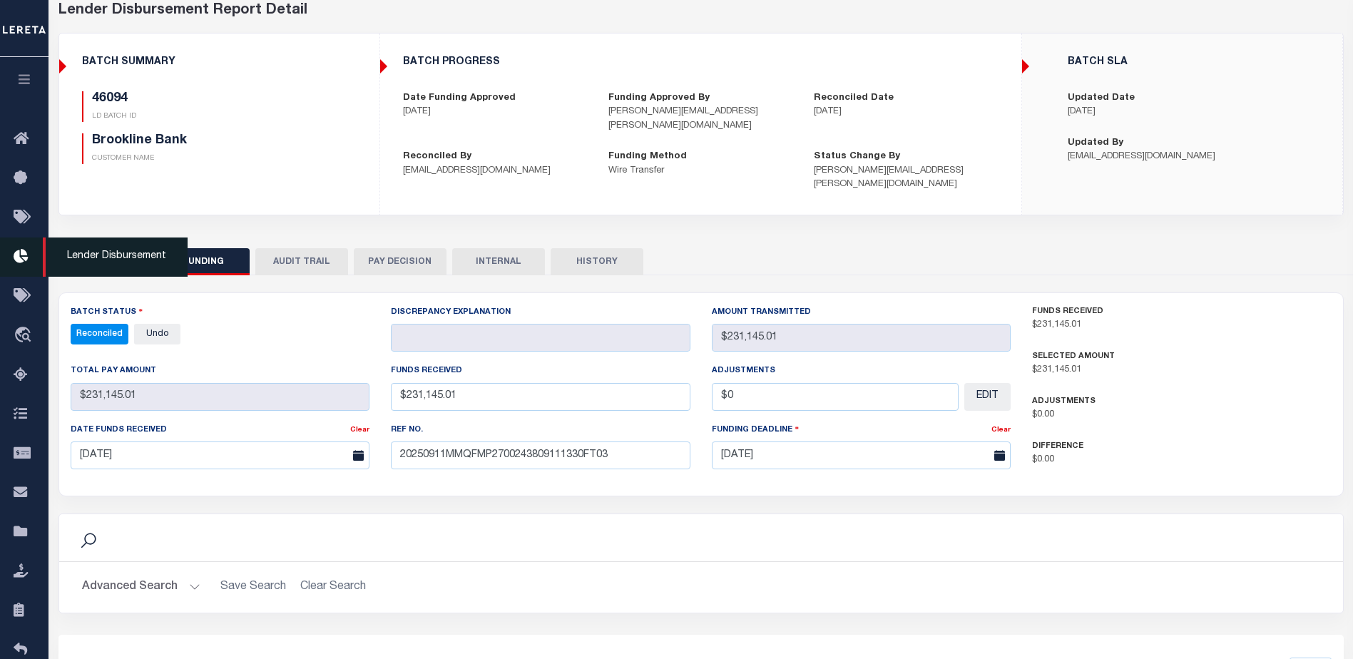
click at [26, 250] on icon at bounding box center [25, 257] width 23 height 18
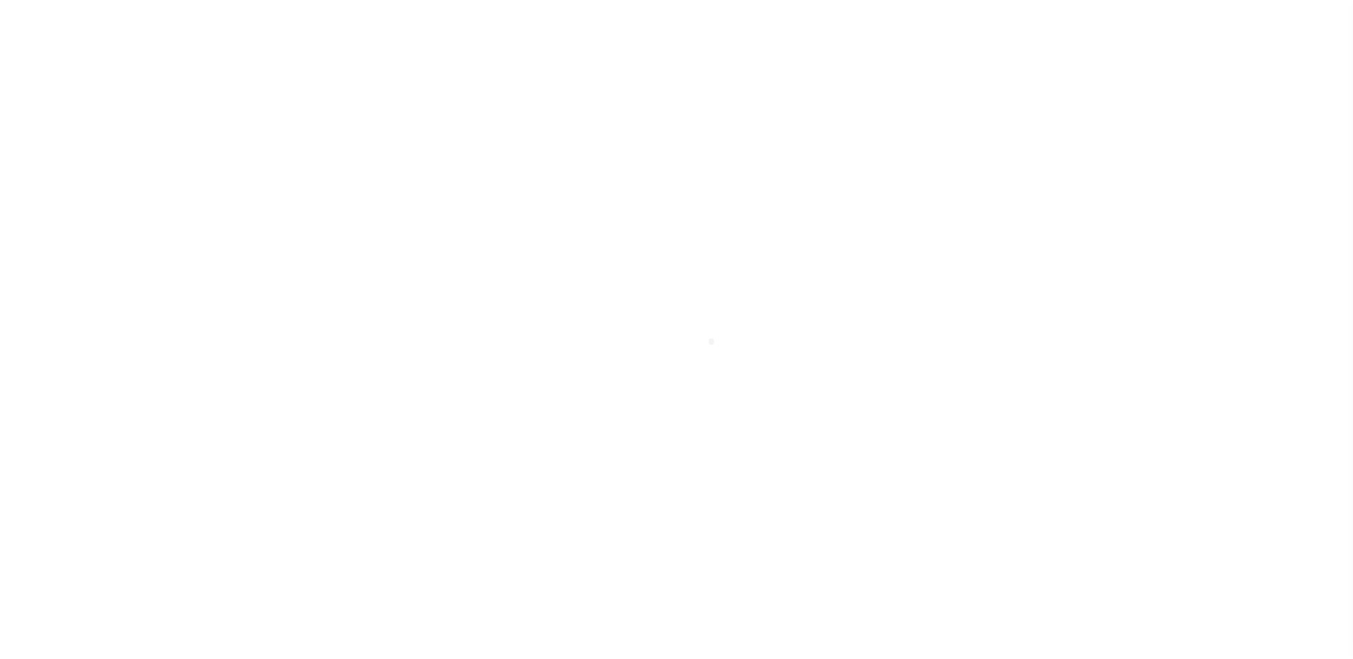
scroll to position [25, 0]
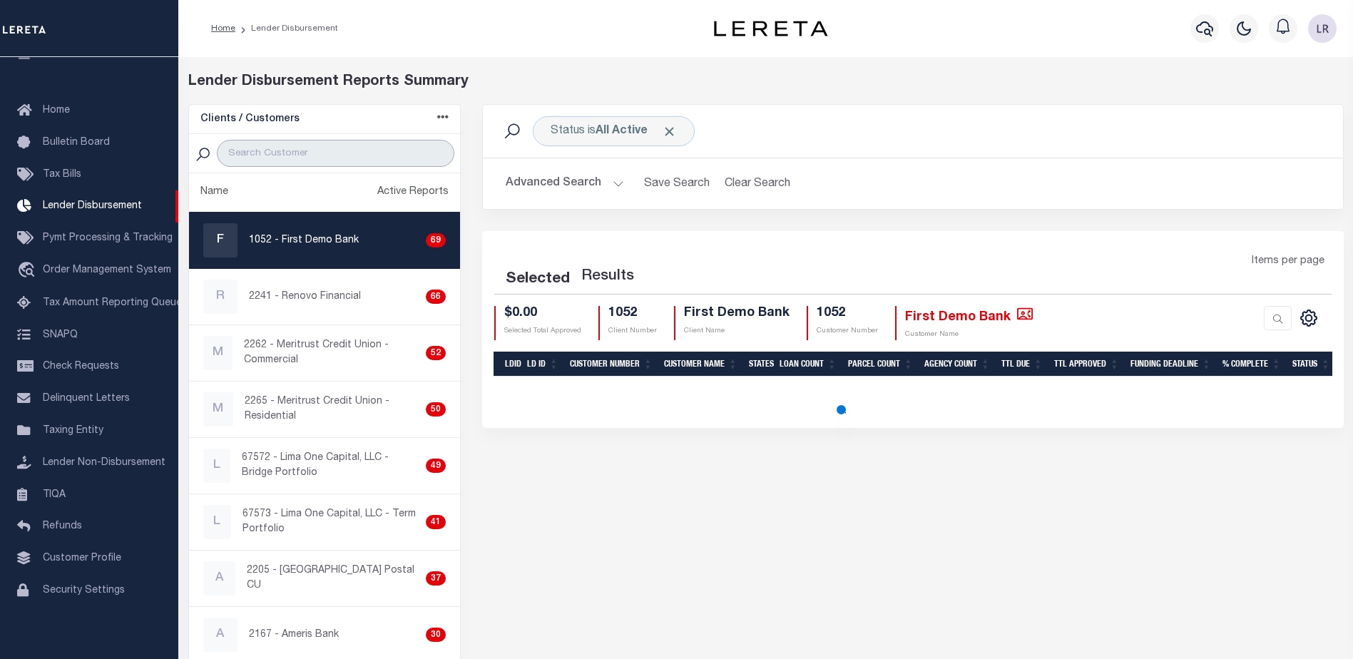
click at [293, 151] on input "search" at bounding box center [336, 153] width 238 height 27
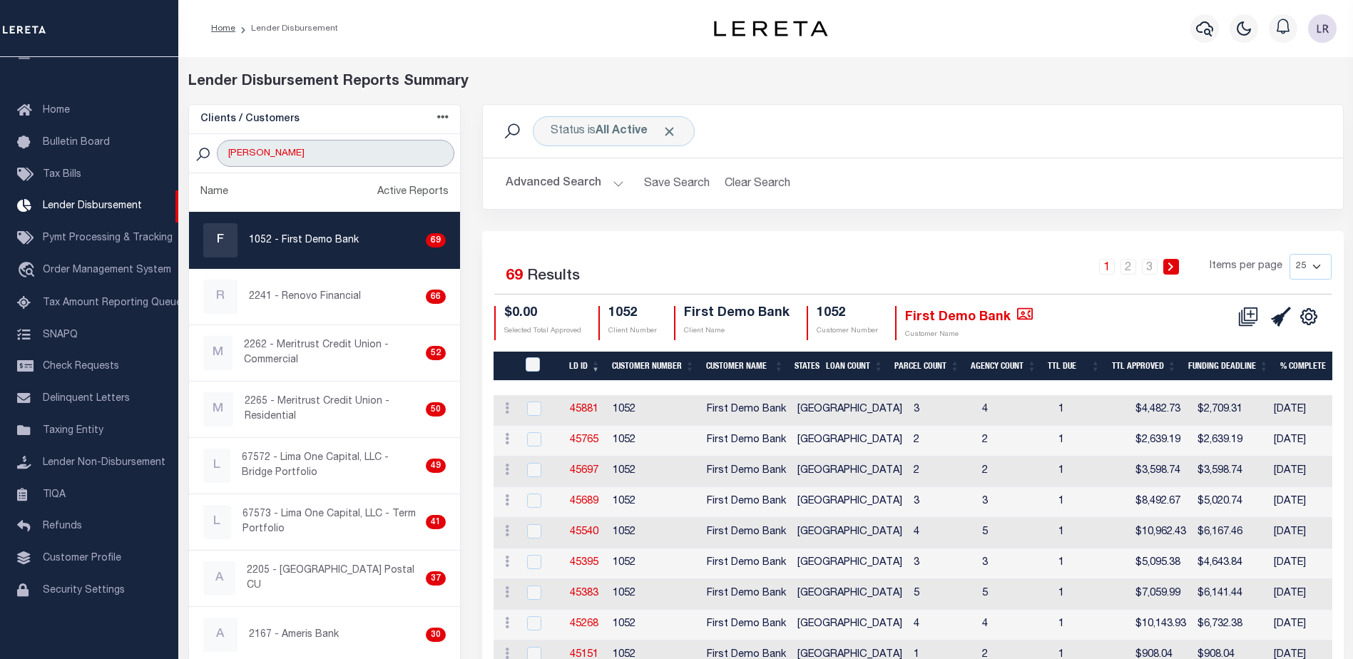
type input "HUDSON"
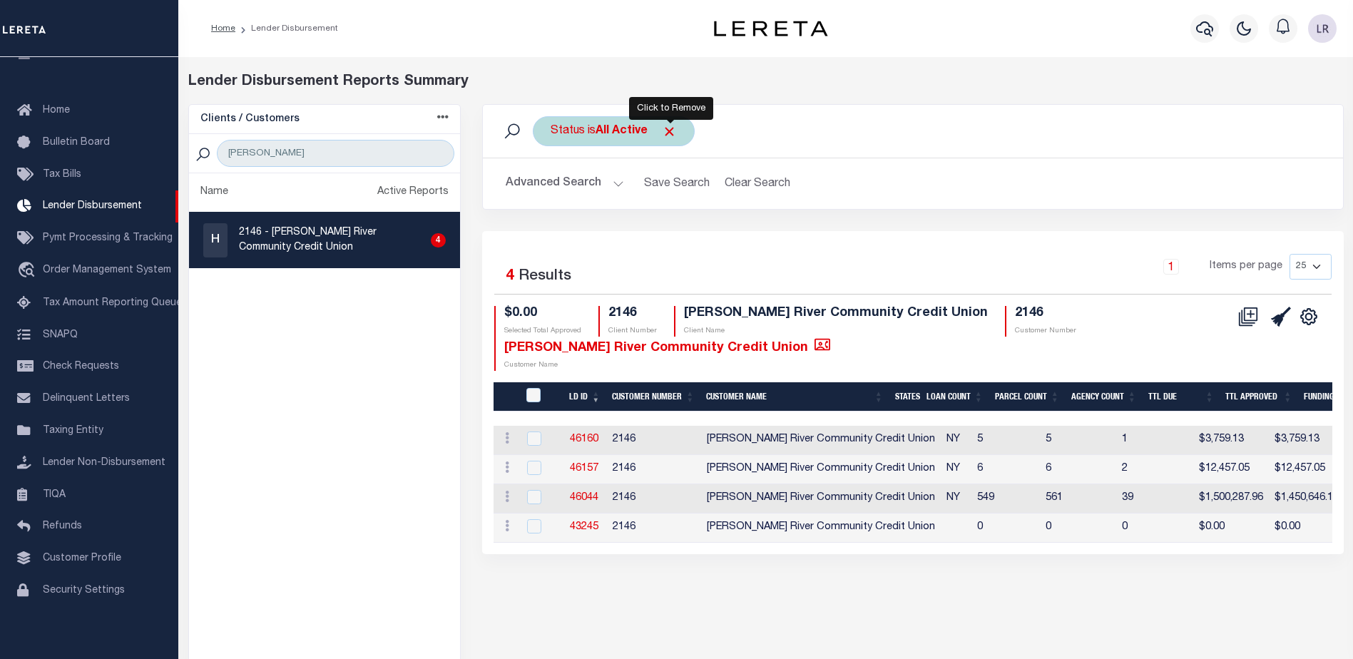
click at [669, 131] on span "Click to Remove" at bounding box center [669, 131] width 15 height 15
click at [608, 134] on div "Status Search" at bounding box center [913, 131] width 838 height 30
click at [571, 135] on div "Status" at bounding box center [568, 131] width 70 height 30
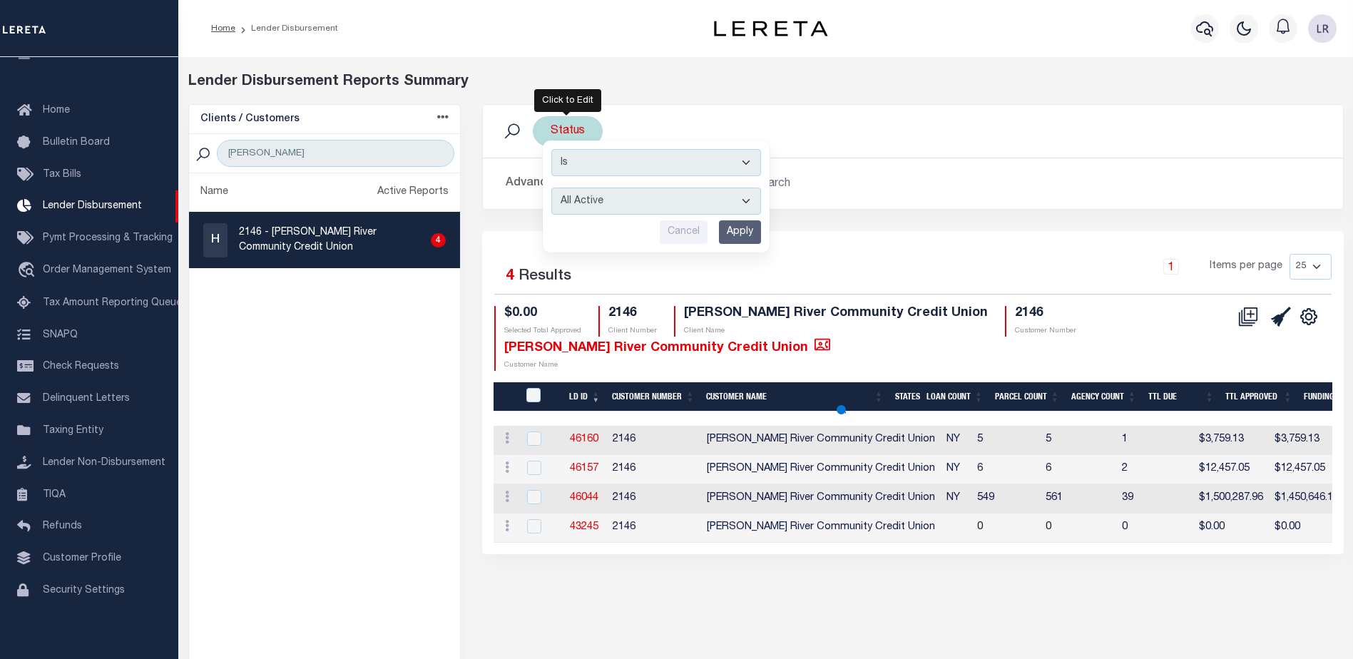
drag, startPoint x: 605, startPoint y: 194, endPoint x: 608, endPoint y: 205, distance: 11.1
click at [605, 194] on select "All Active Approval In Progress Batching In Progress Complete Do Not Pay Escrow…" at bounding box center [656, 201] width 210 height 27
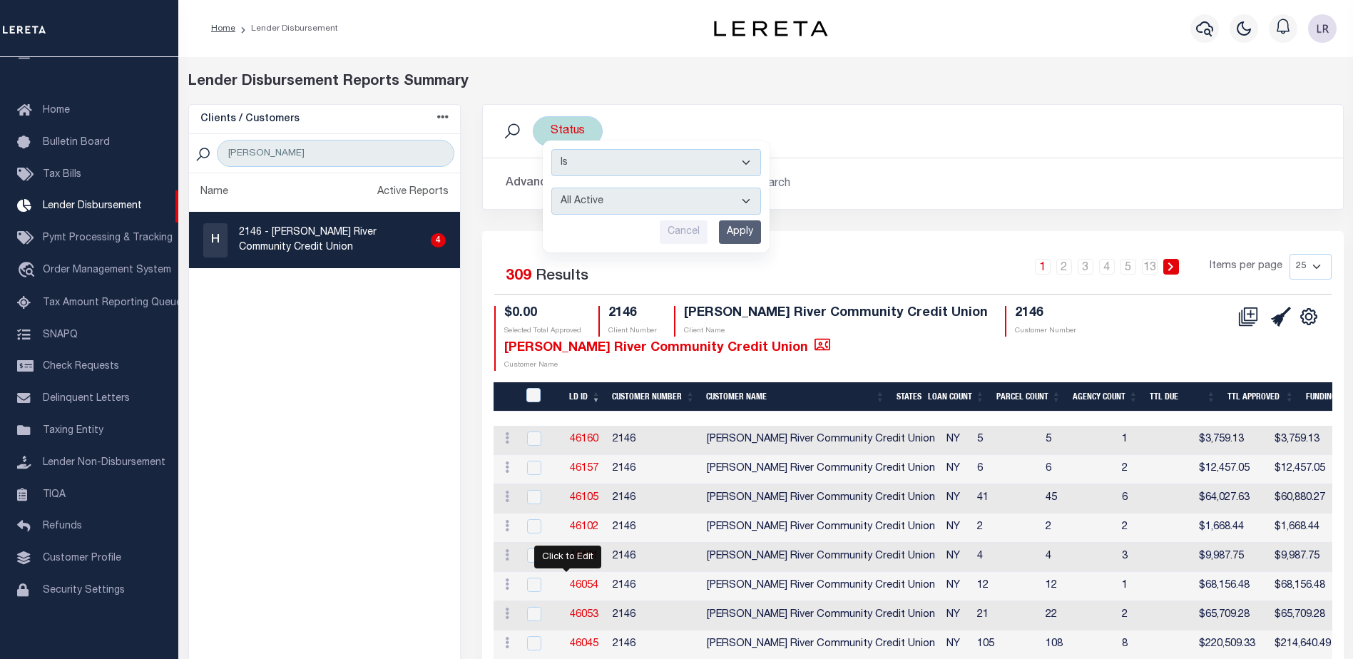
select select "REC"
click at [551, 188] on select "All Active Approval In Progress Batching In Progress Complete Do Not Pay Escrow…" at bounding box center [656, 201] width 210 height 27
click at [741, 226] on input "Apply" at bounding box center [740, 232] width 42 height 24
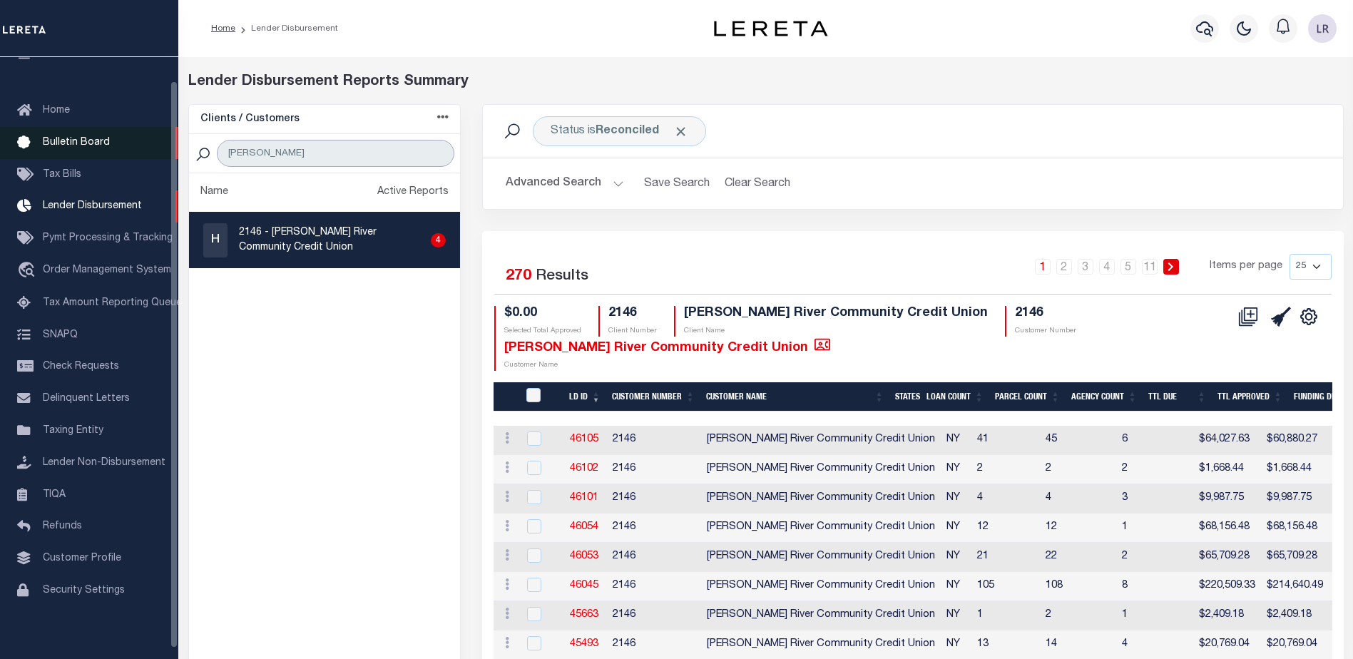
drag, startPoint x: 290, startPoint y: 146, endPoint x: 38, endPoint y: 131, distance: 252.3
click at [38, 131] on div "Home Lender Disbursement" at bounding box center [676, 618] width 1353 height 1236
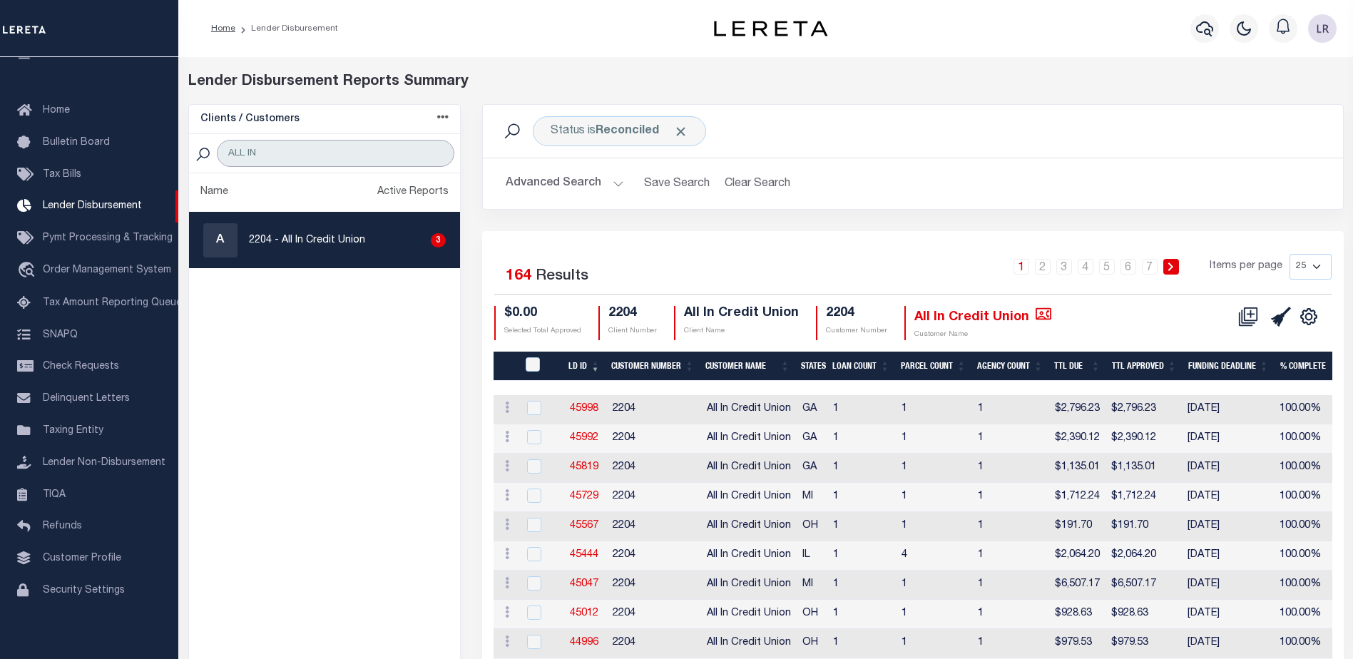
type input "ALL IN"
click at [636, 127] on b "Reconciled" at bounding box center [627, 131] width 63 height 11
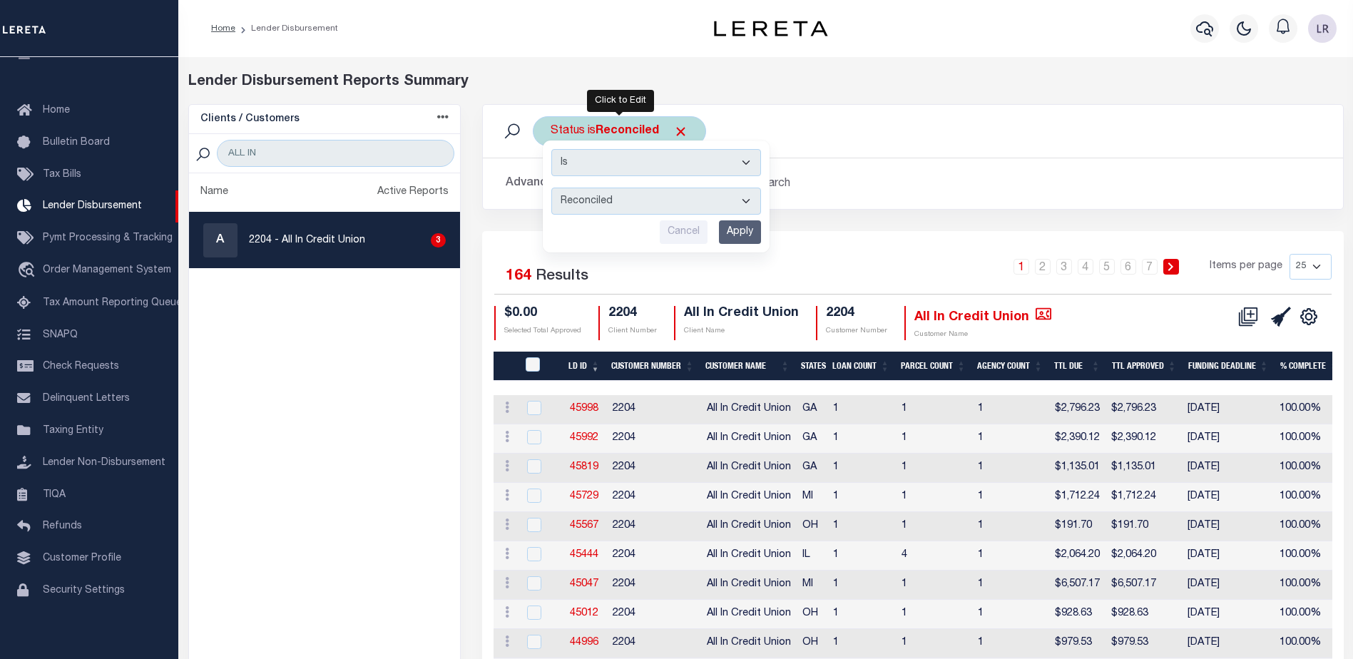
click at [610, 207] on select "All Active Approval In Progress Batching In Progress Complete Do Not Pay Escrow…" at bounding box center [656, 201] width 210 height 27
select select "Active"
click at [551, 188] on select "All Active Approval In Progress Batching In Progress Complete Do Not Pay Escrow…" at bounding box center [656, 201] width 210 height 27
click at [735, 235] on input "Apply" at bounding box center [740, 232] width 42 height 24
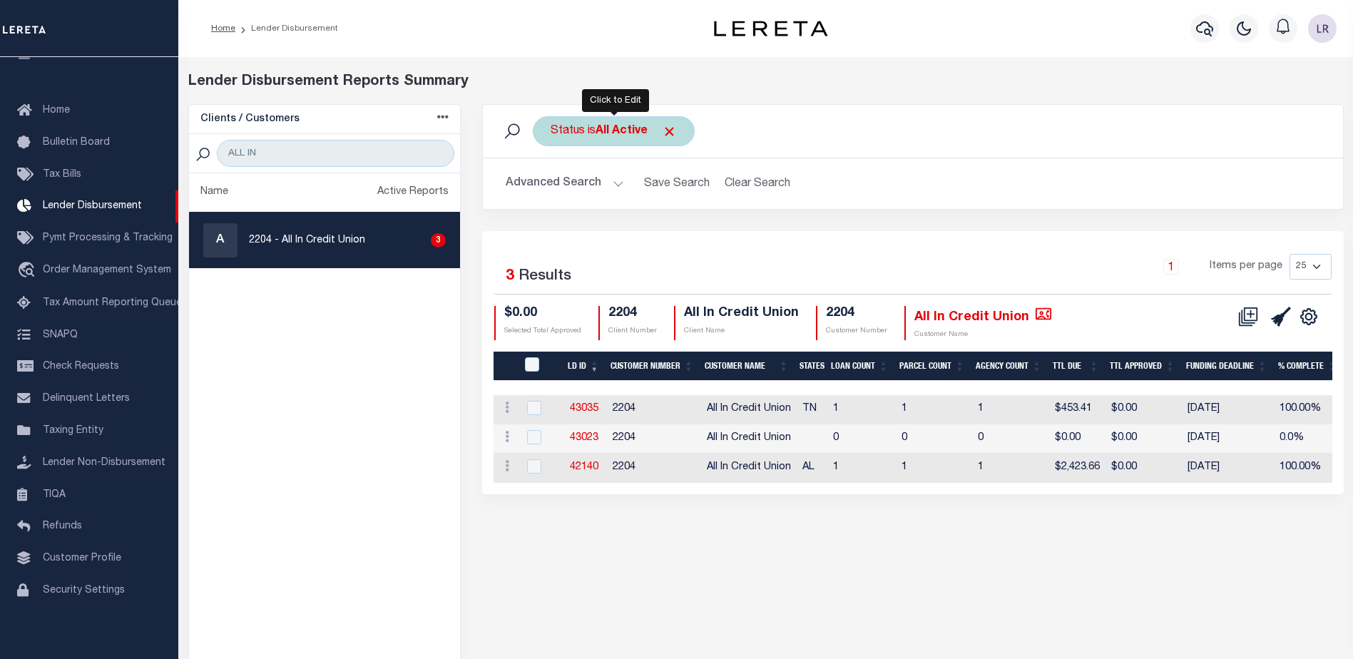
click at [609, 126] on b "All Active" at bounding box center [622, 131] width 52 height 11
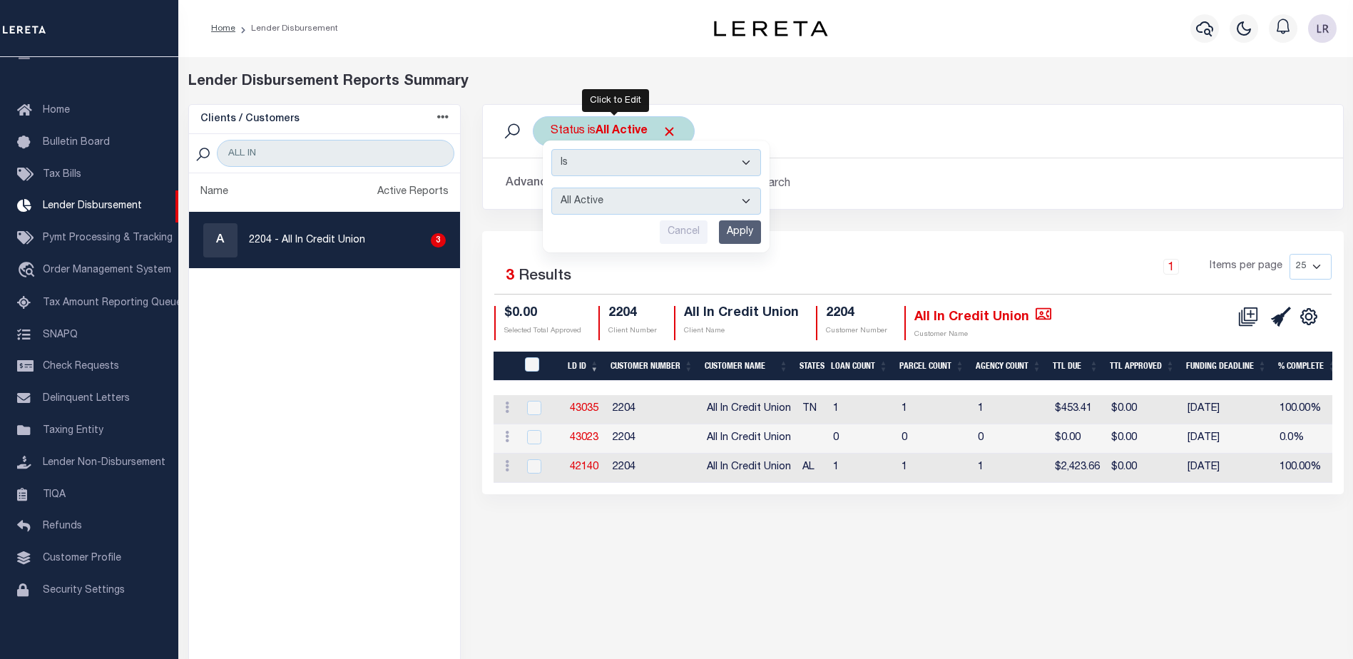
click at [603, 205] on select "All Active Approval In Progress Batching In Progress Complete Do Not Pay Escrow…" at bounding box center [656, 201] width 210 height 27
select select "REC"
click at [551, 188] on select "All Active Approval In Progress Batching In Progress Complete Do Not Pay Escrow…" at bounding box center [656, 201] width 210 height 27
click at [745, 227] on input "Apply" at bounding box center [740, 232] width 42 height 24
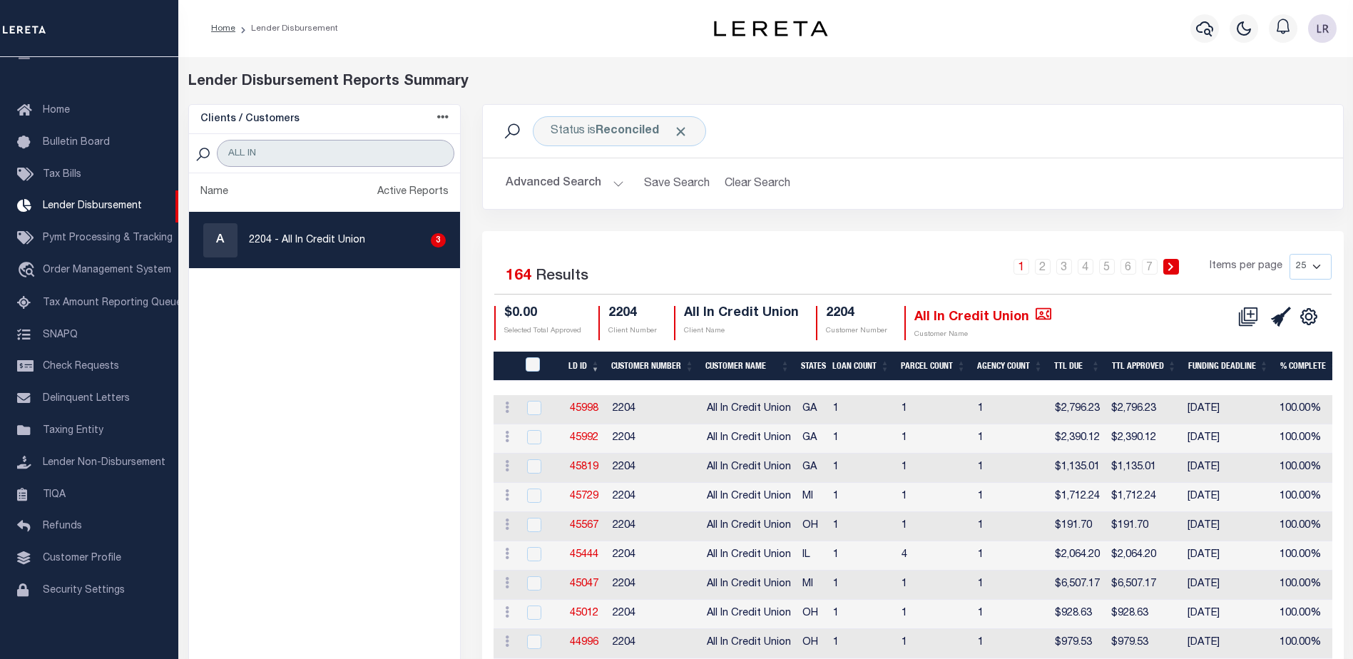
drag, startPoint x: 275, startPoint y: 156, endPoint x: 195, endPoint y: 152, distance: 79.3
click at [195, 152] on div "ALL IN" at bounding box center [325, 153] width 272 height 39
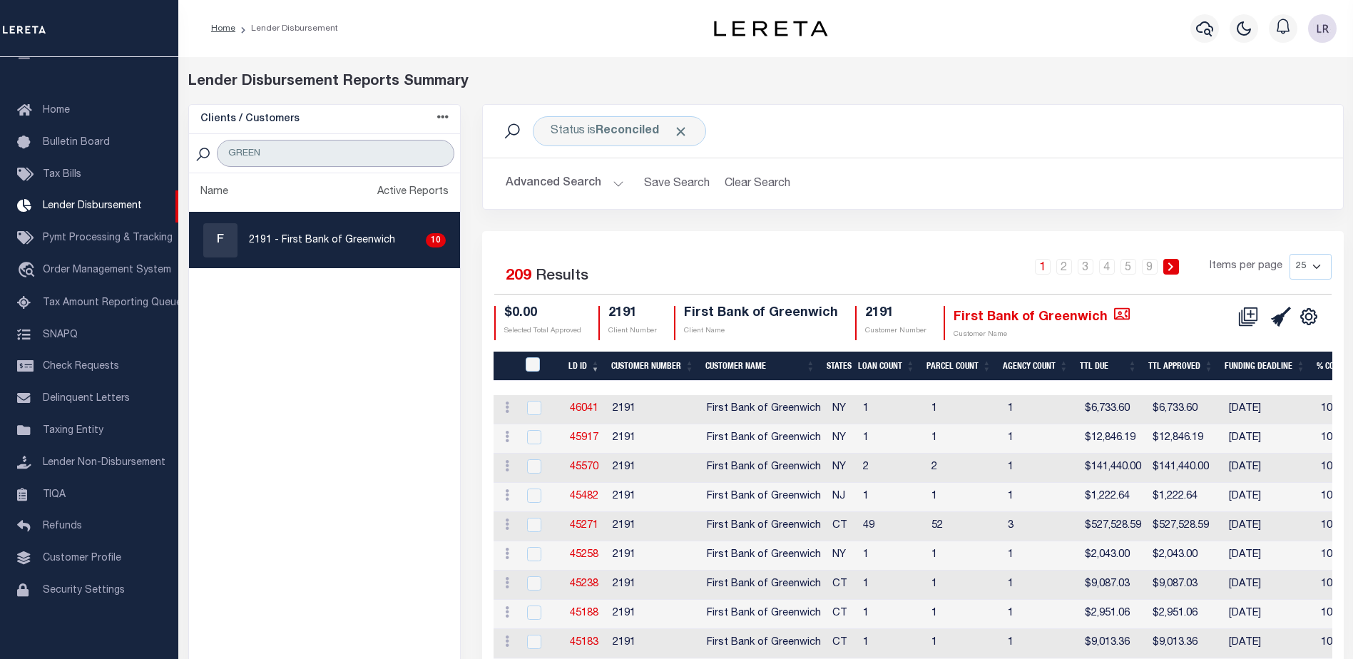
drag, startPoint x: 312, startPoint y: 160, endPoint x: 179, endPoint y: 156, distance: 133.5
click at [179, 156] on div "Clients / Customers Customers asc Customers desc Client asc Client desc Active …" at bounding box center [325, 633] width 295 height 1059
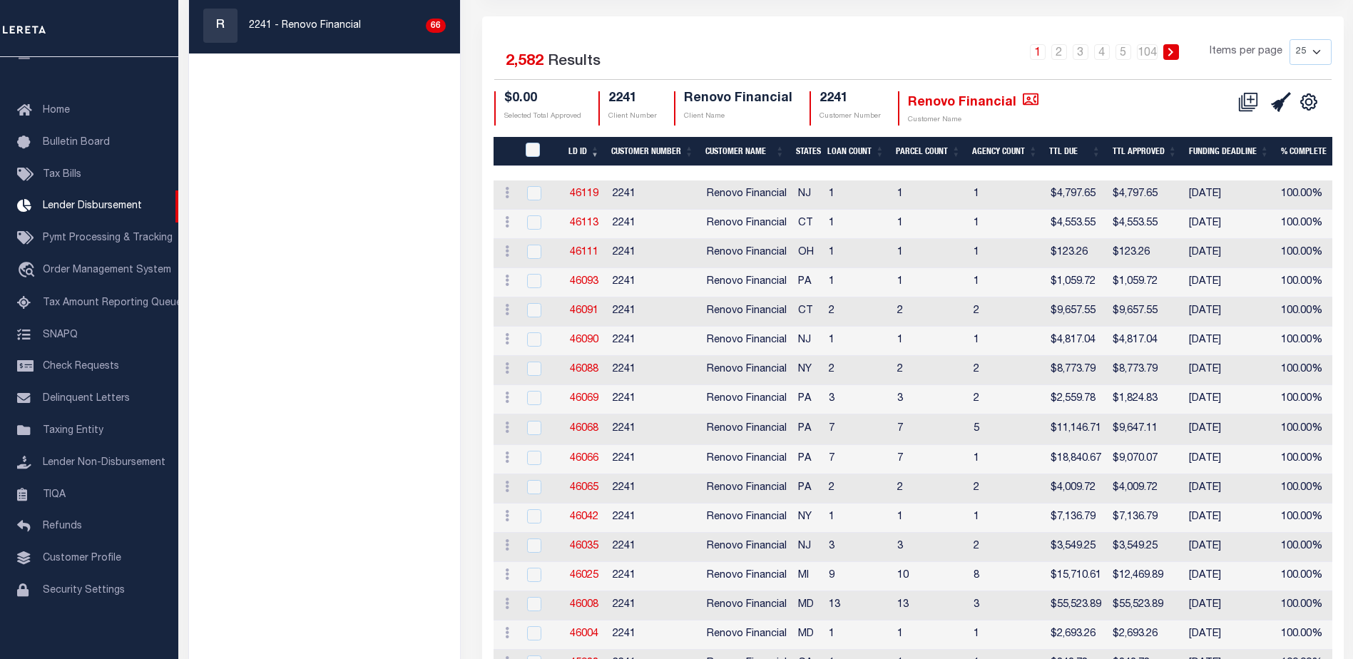
scroll to position [214, 0]
click at [1065, 53] on link "2" at bounding box center [1060, 53] width 16 height 16
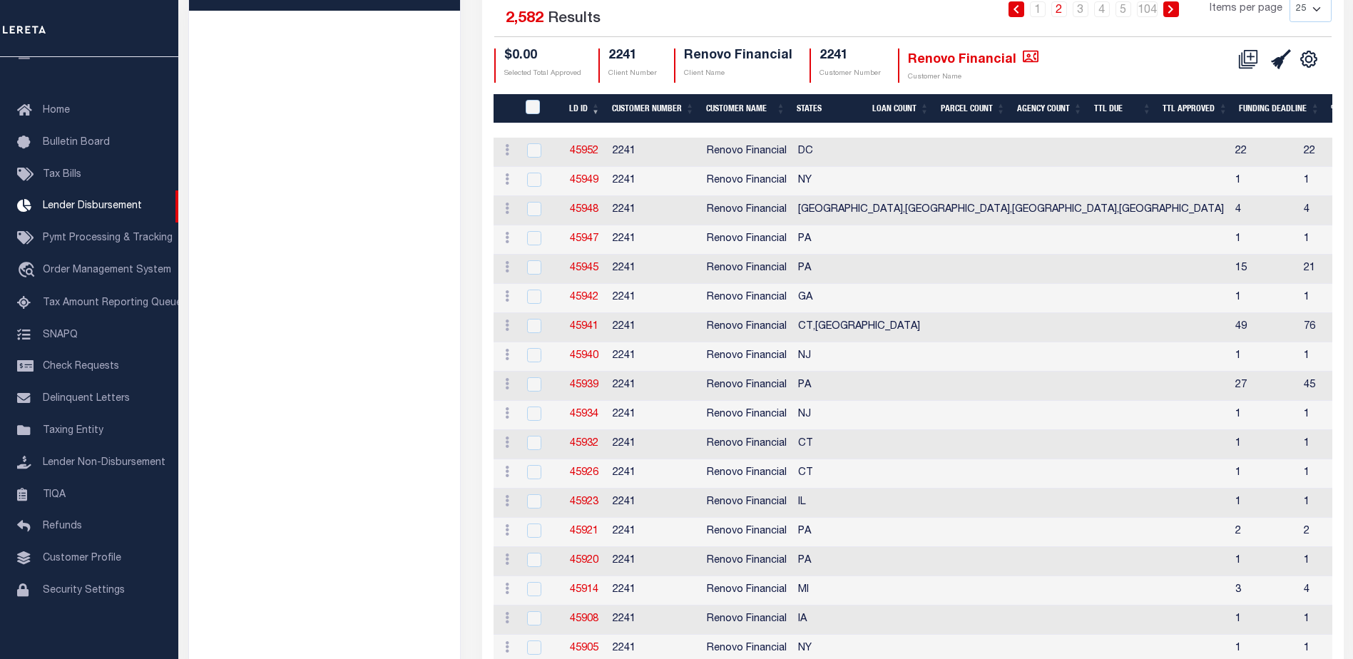
scroll to position [175, 0]
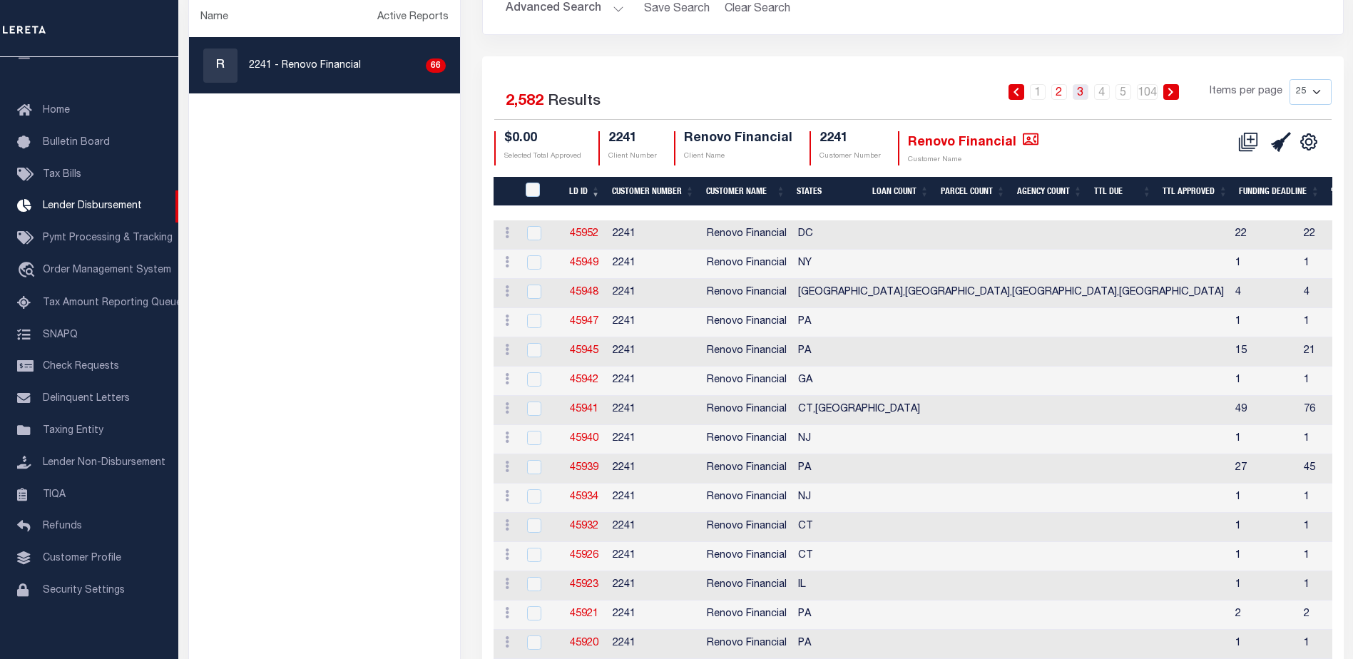
click at [1077, 91] on link "3" at bounding box center [1081, 92] width 16 height 16
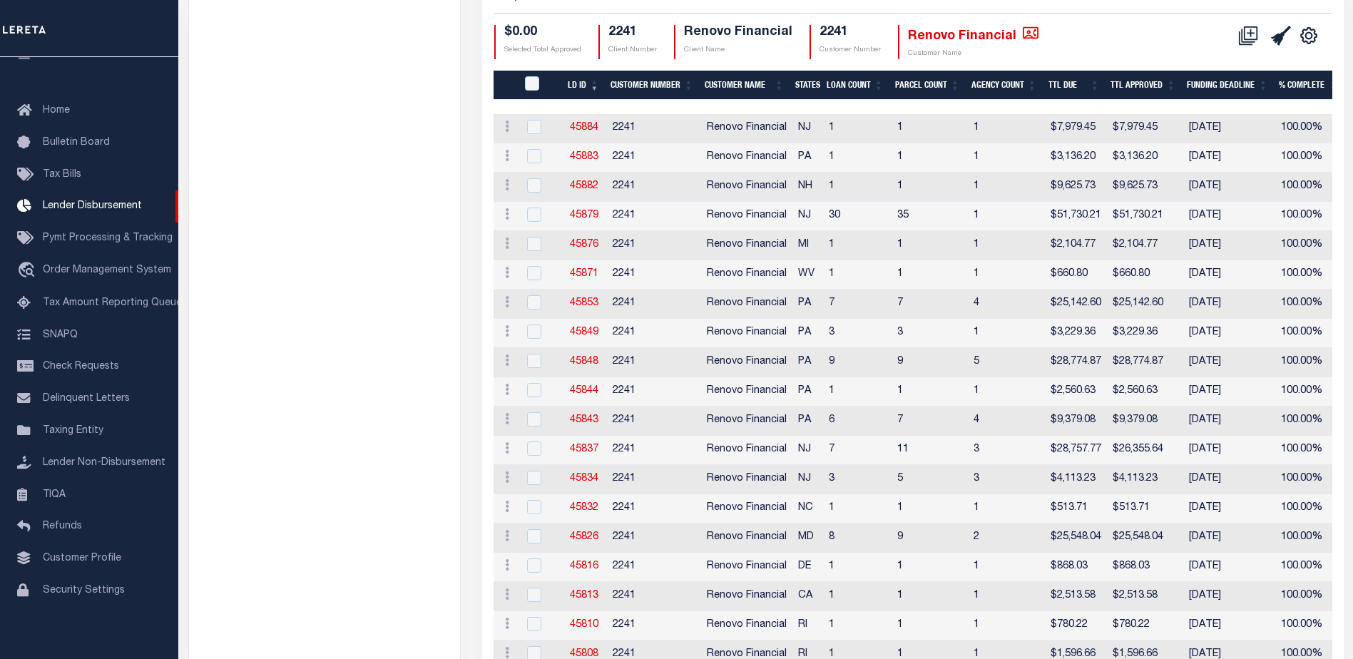
scroll to position [246, 0]
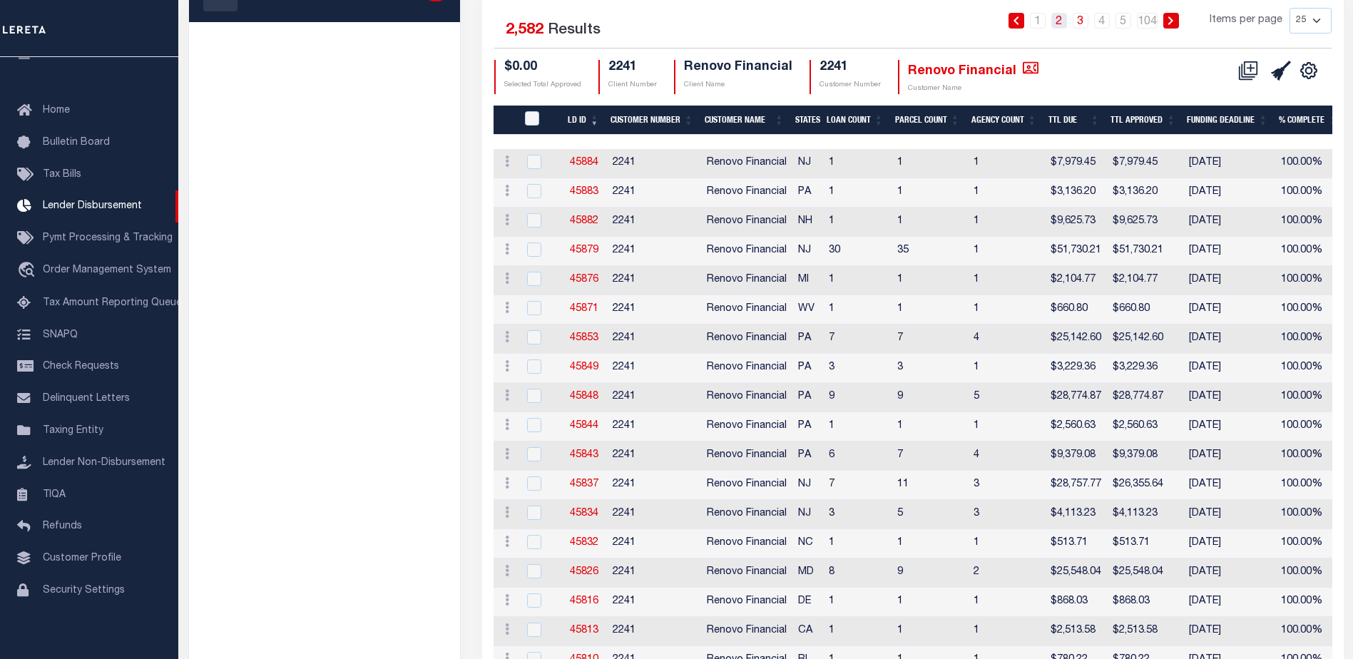
click at [1058, 21] on link "2" at bounding box center [1060, 21] width 16 height 16
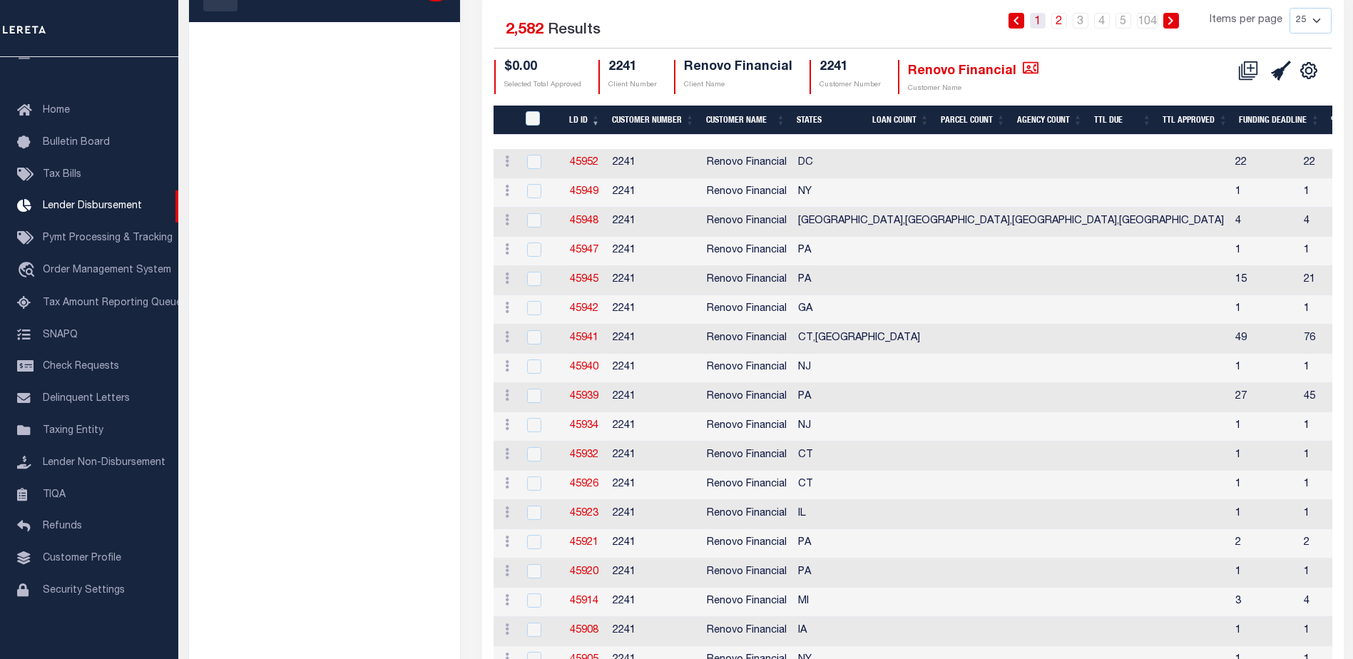
click at [1032, 21] on link "1" at bounding box center [1038, 21] width 16 height 16
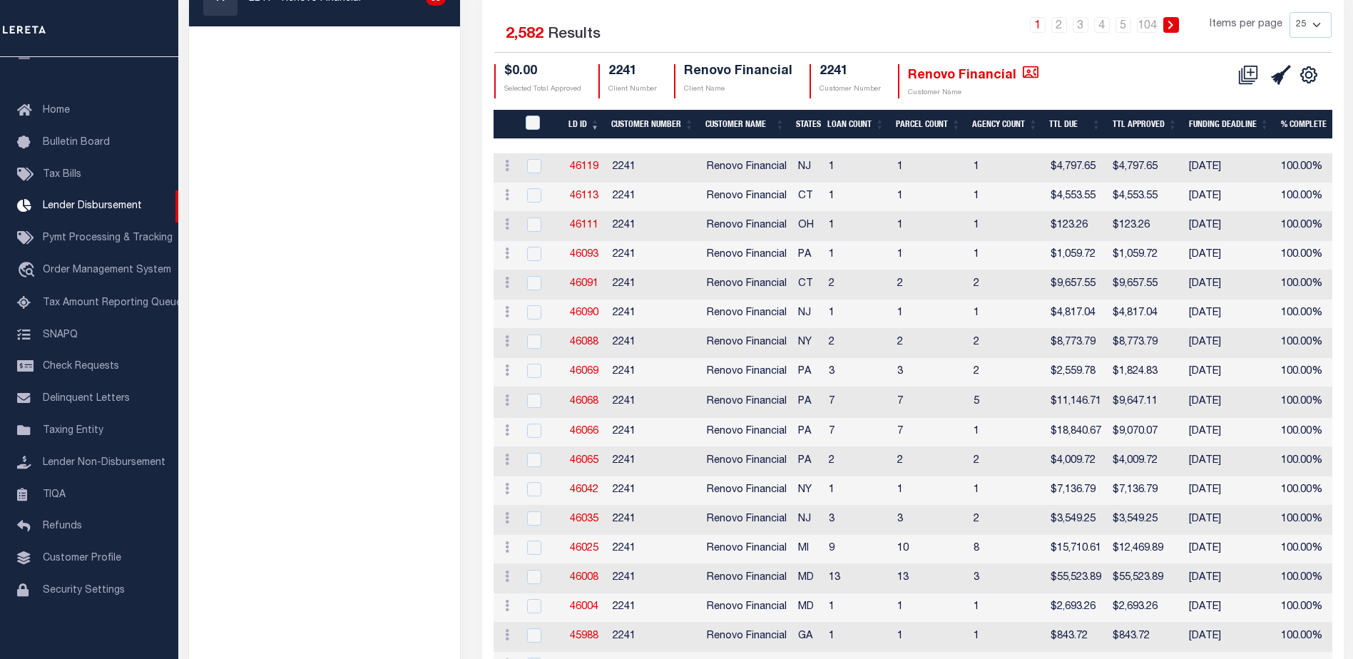
scroll to position [175, 0]
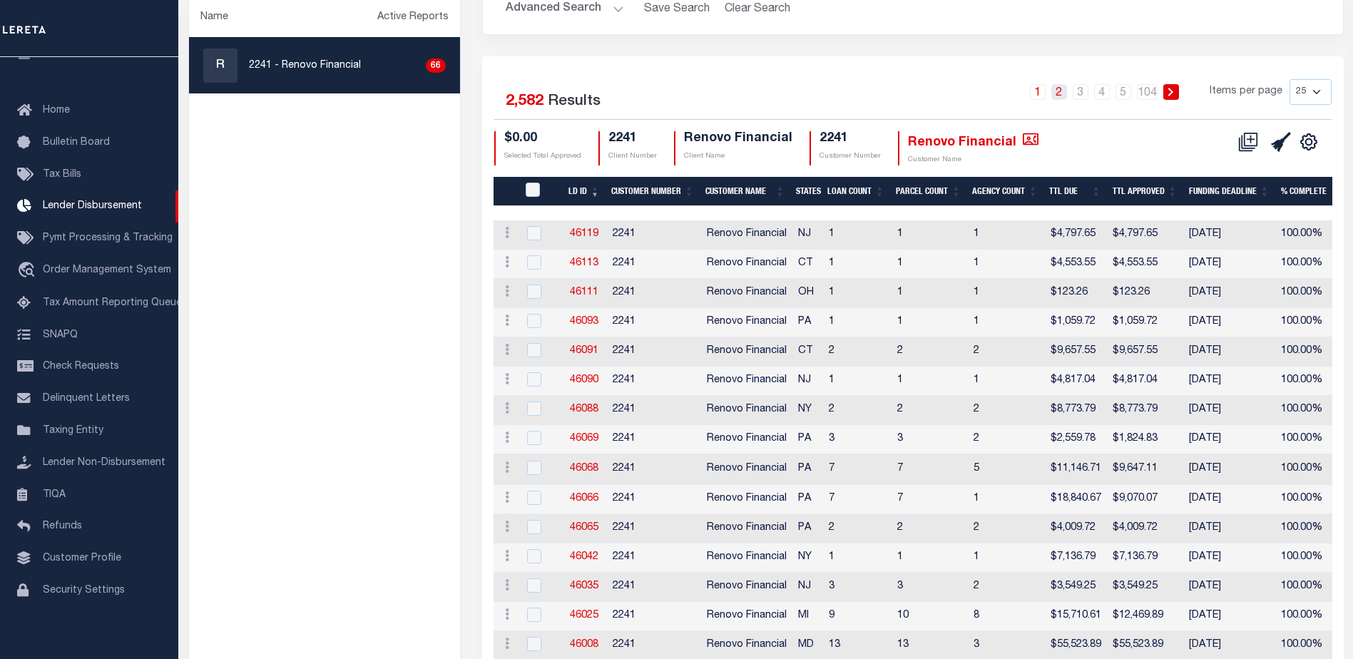
click at [1065, 93] on link "2" at bounding box center [1060, 92] width 16 height 16
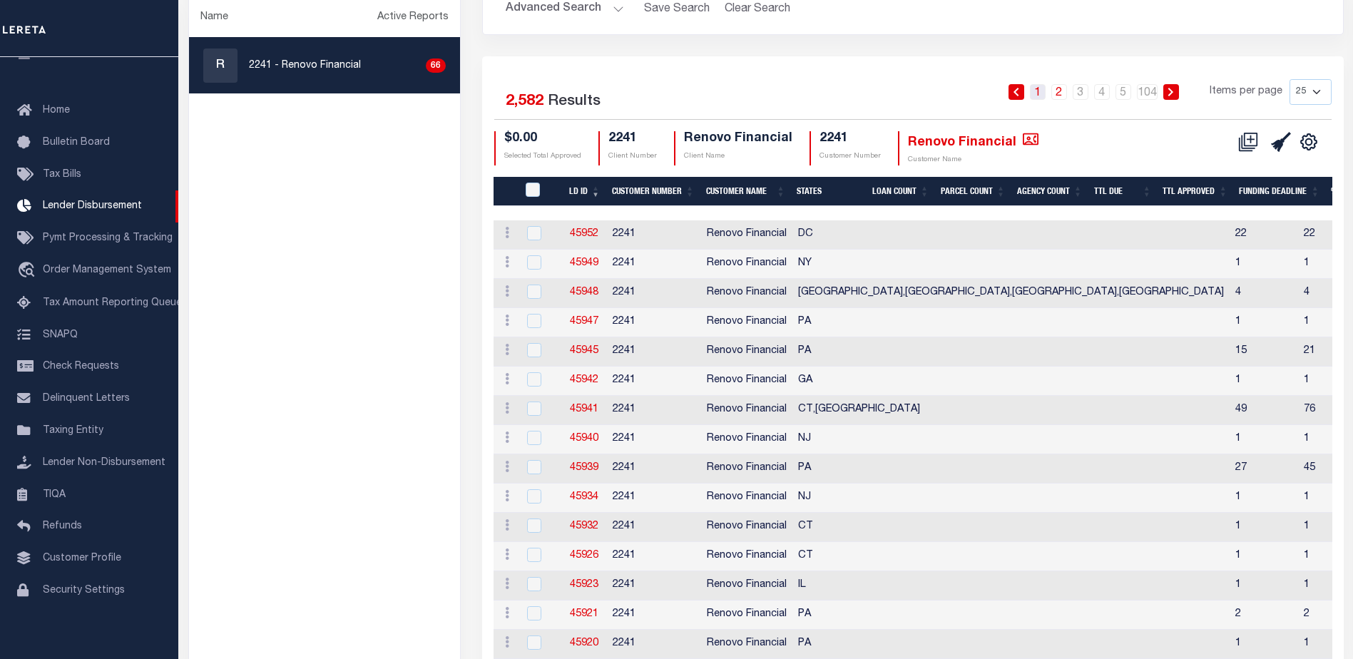
click at [1043, 95] on link "1" at bounding box center [1038, 92] width 16 height 16
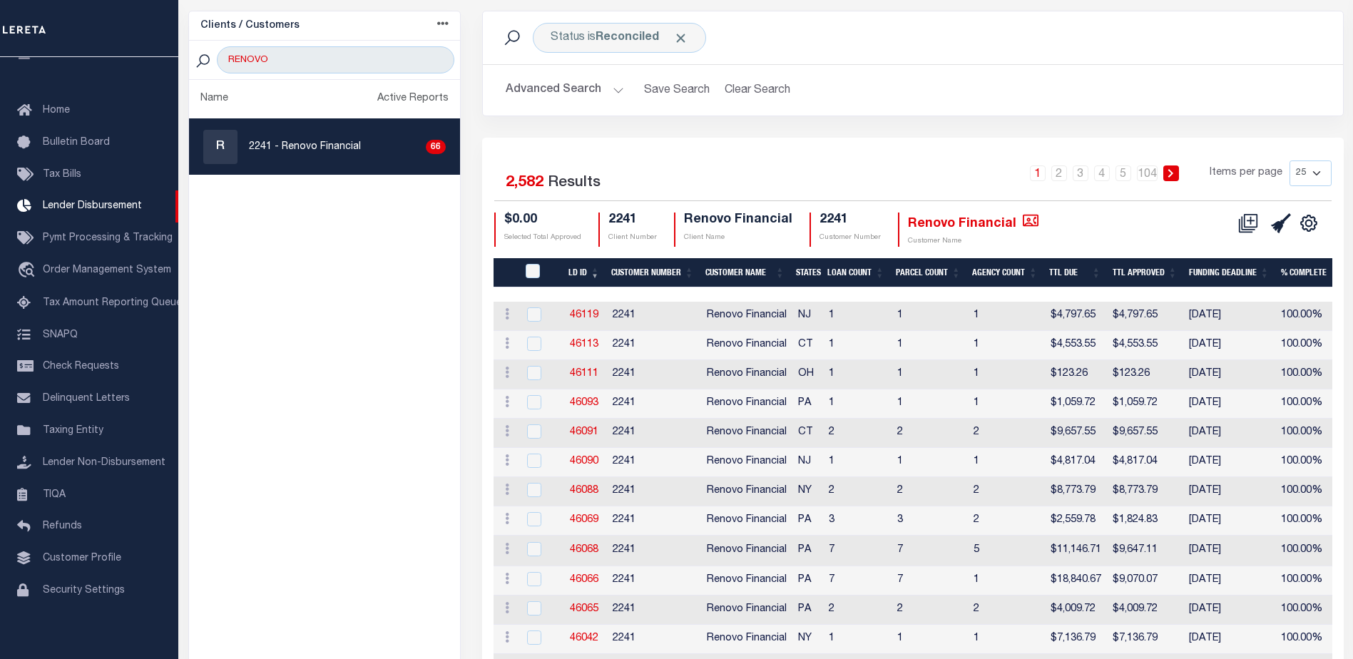
scroll to position [0, 0]
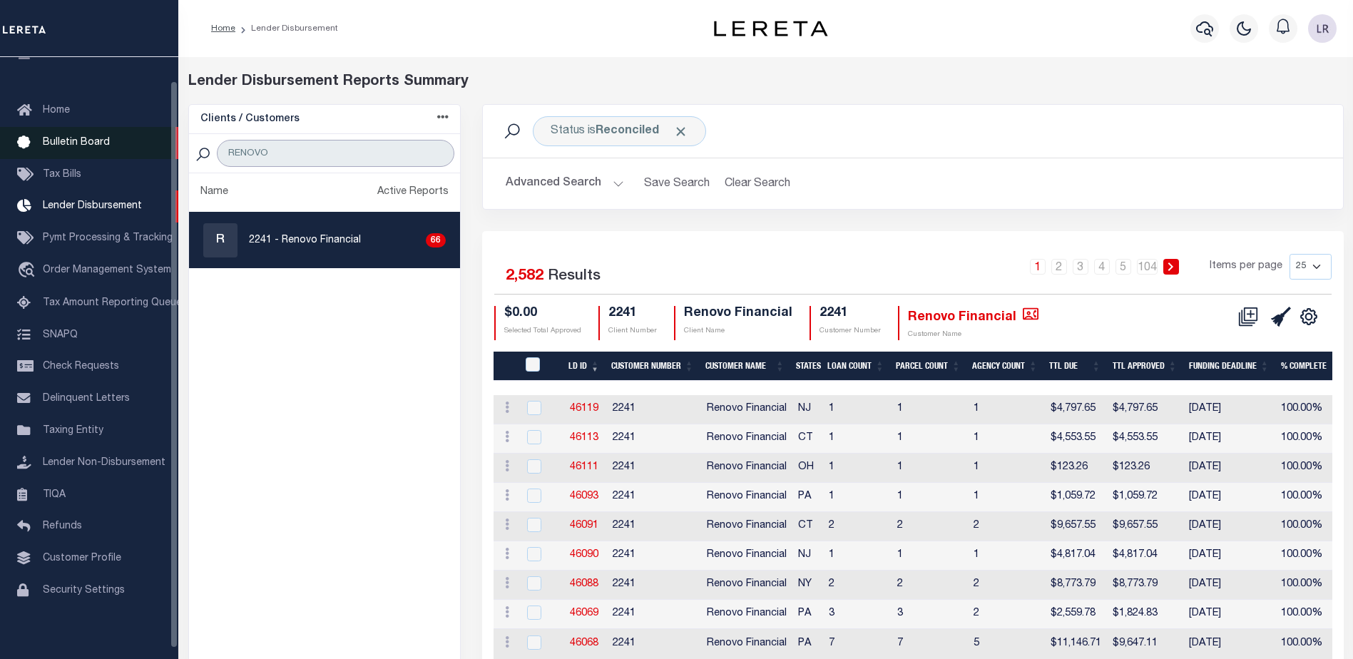
drag, startPoint x: 331, startPoint y: 148, endPoint x: 93, endPoint y: 142, distance: 237.7
click at [96, 142] on div "Home Lender Disbursement" at bounding box center [676, 599] width 1353 height 1199
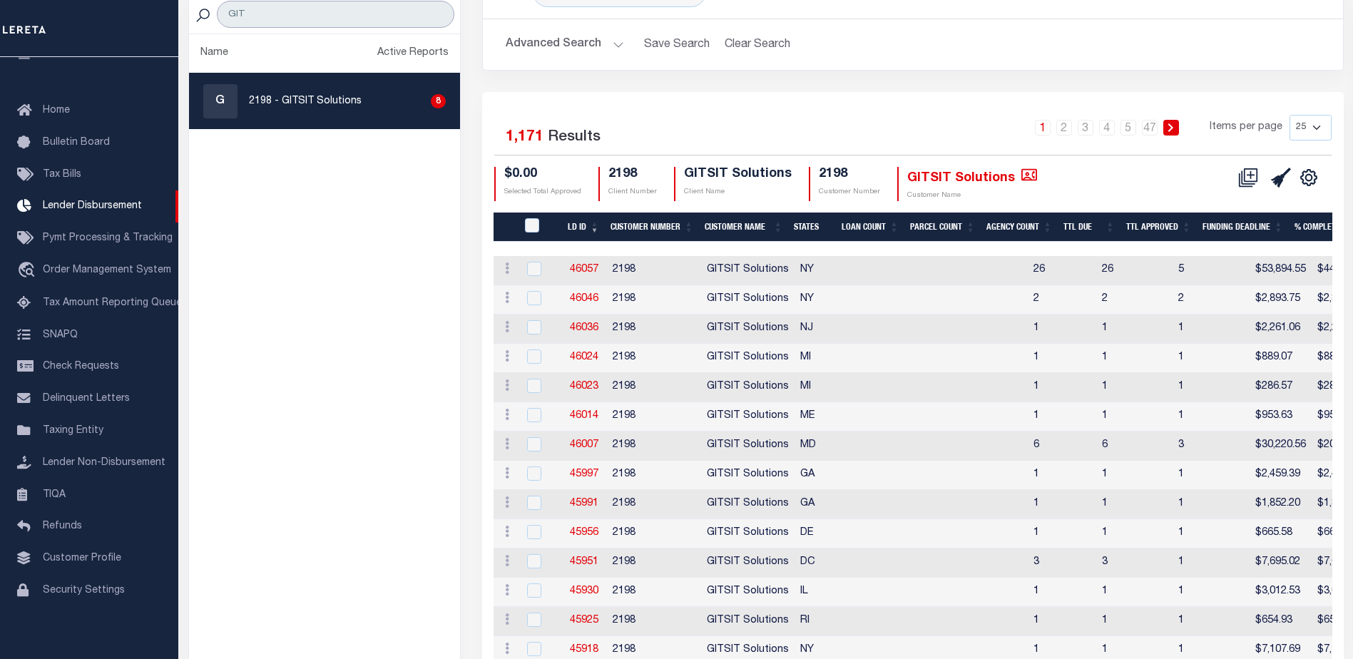
scroll to position [143, 0]
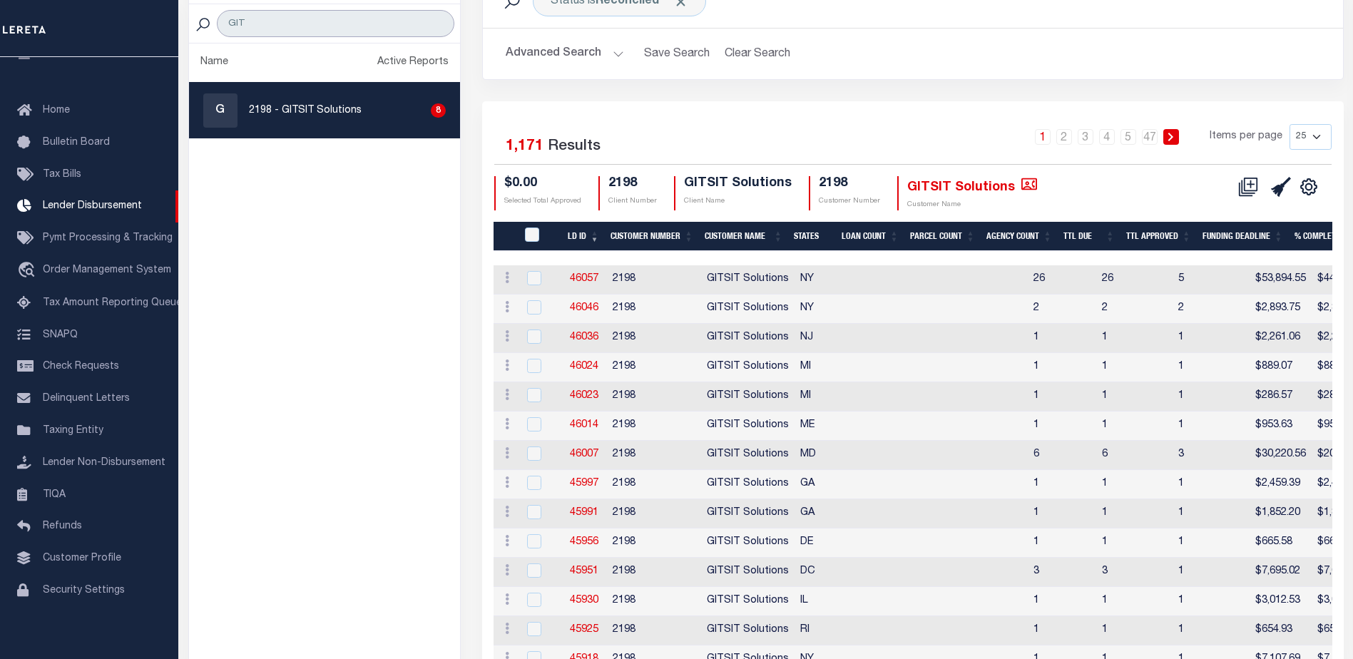
drag, startPoint x: 288, startPoint y: 14, endPoint x: 190, endPoint y: 9, distance: 97.2
click at [190, 9] on div "Clients / Customers Customers asc Customers desc Client asc Client desc Active …" at bounding box center [324, 493] width 273 height 1038
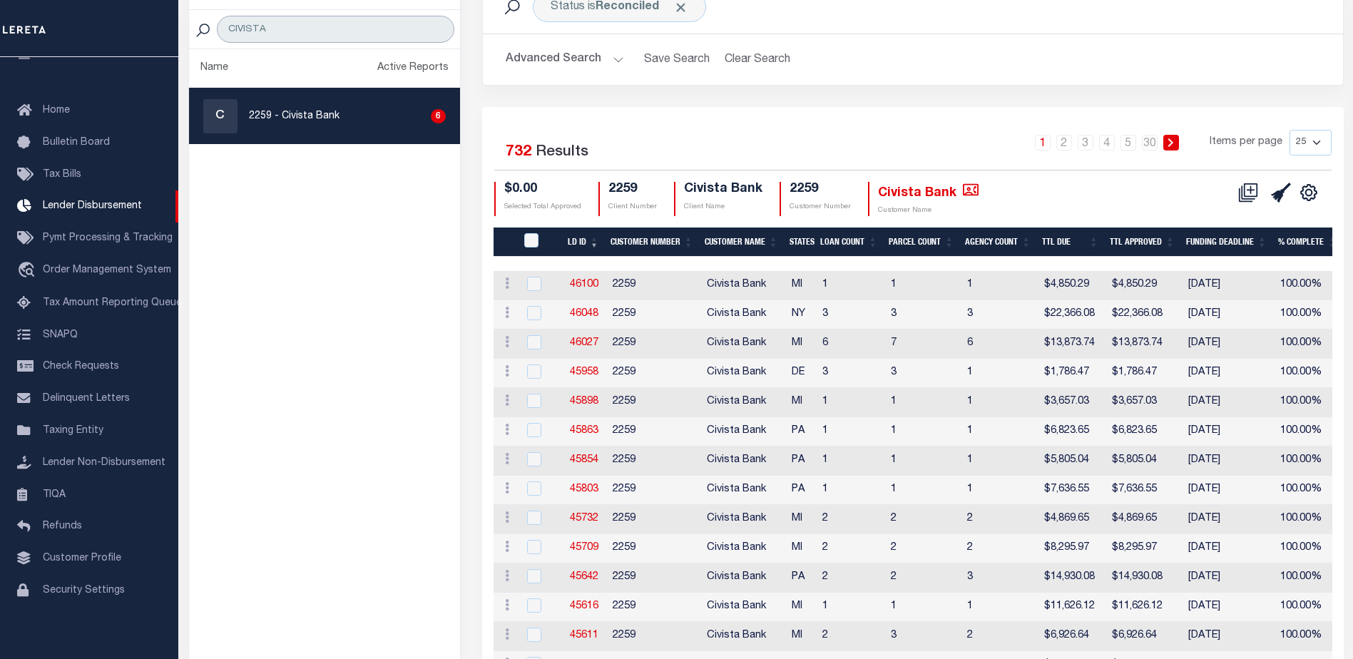
drag, startPoint x: 280, startPoint y: 31, endPoint x: 166, endPoint y: 31, distance: 113.4
click at [167, 31] on div "Home Lender Disbursement" at bounding box center [676, 482] width 1353 height 1213
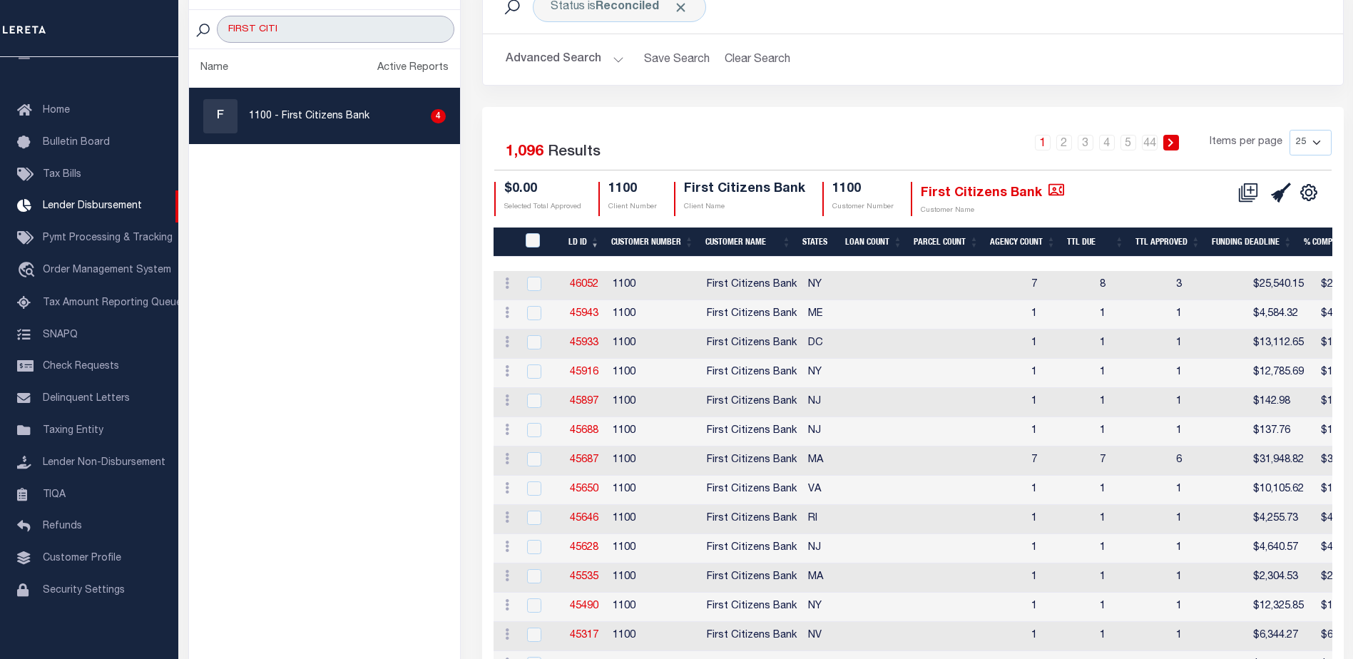
drag, startPoint x: 304, startPoint y: 34, endPoint x: 259, endPoint y: 31, distance: 45.0
click at [259, 31] on input "FIRST CITI" at bounding box center [336, 29] width 238 height 27
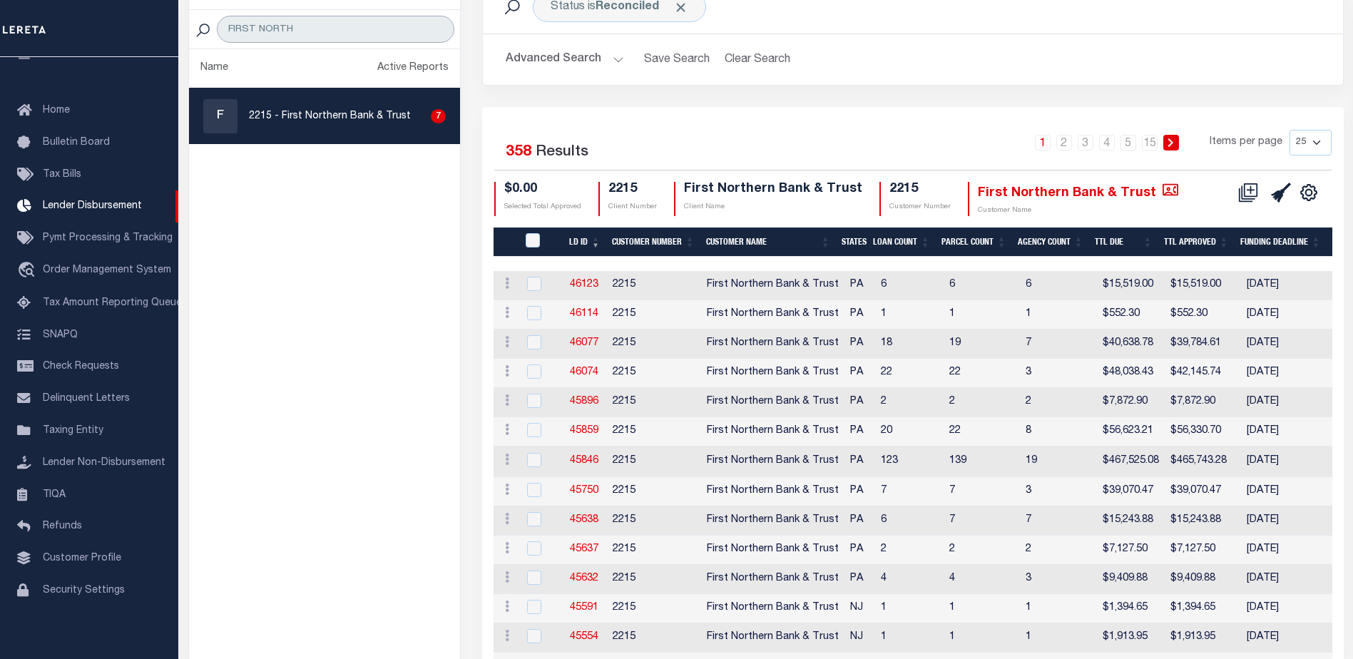
type input "FIRST NORTH"
